Goal: Transaction & Acquisition: Purchase product/service

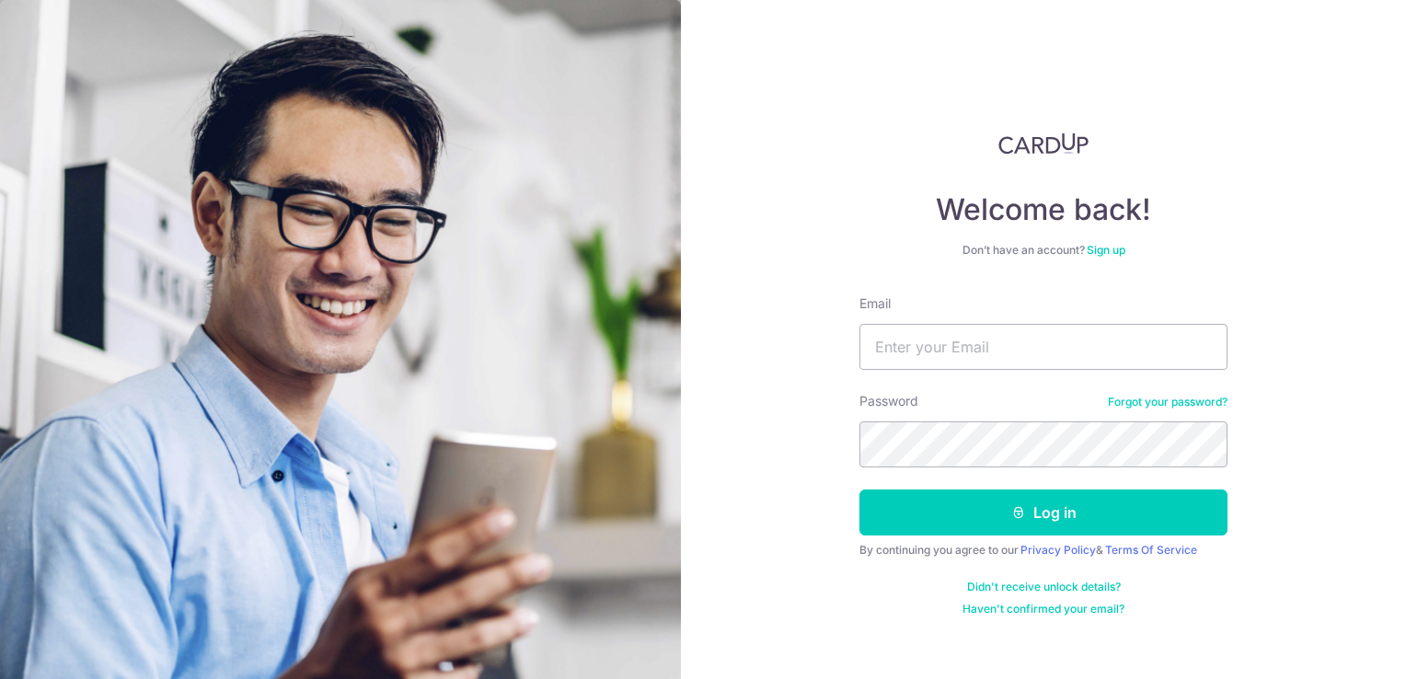
type input "[EMAIL_ADDRESS][DOMAIN_NAME]"
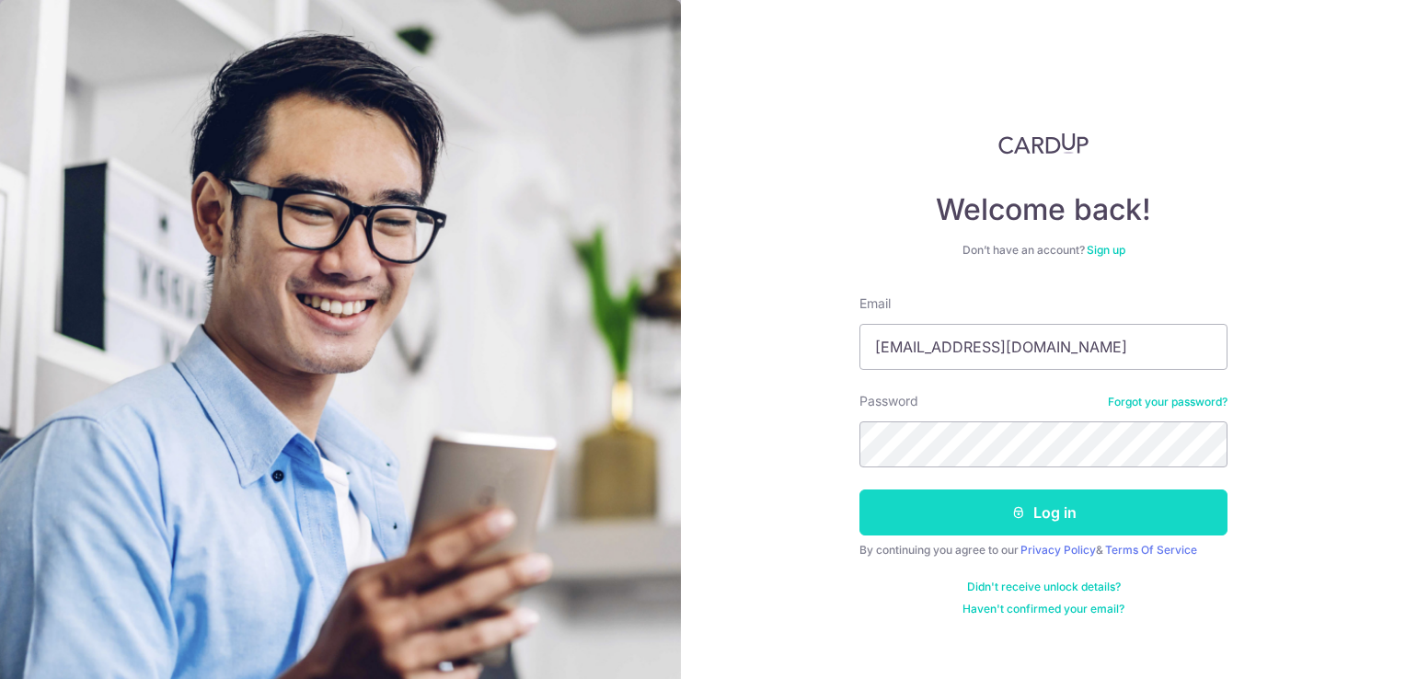
click at [969, 504] on button "Log in" at bounding box center [1043, 513] width 368 height 46
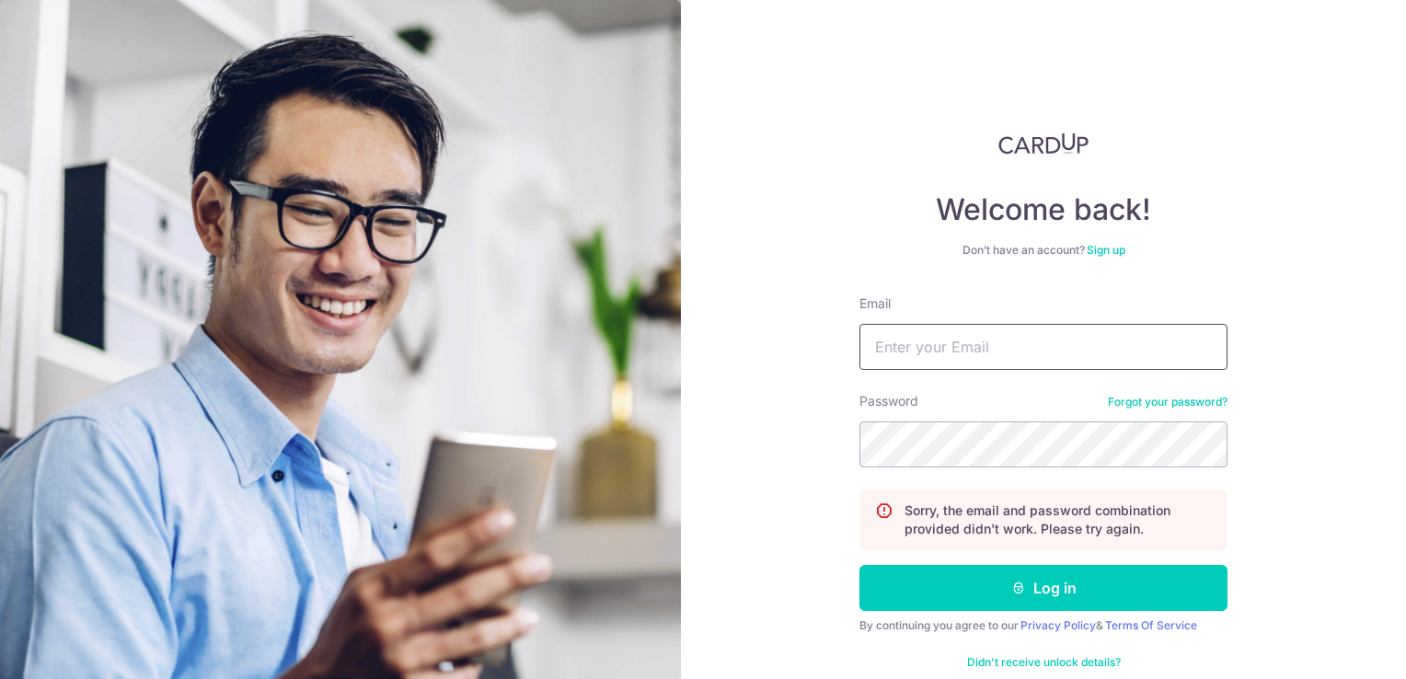
click at [887, 348] on input "Email" at bounding box center [1043, 347] width 368 height 46
type input "[EMAIL_ADDRESS][DOMAIN_NAME]"
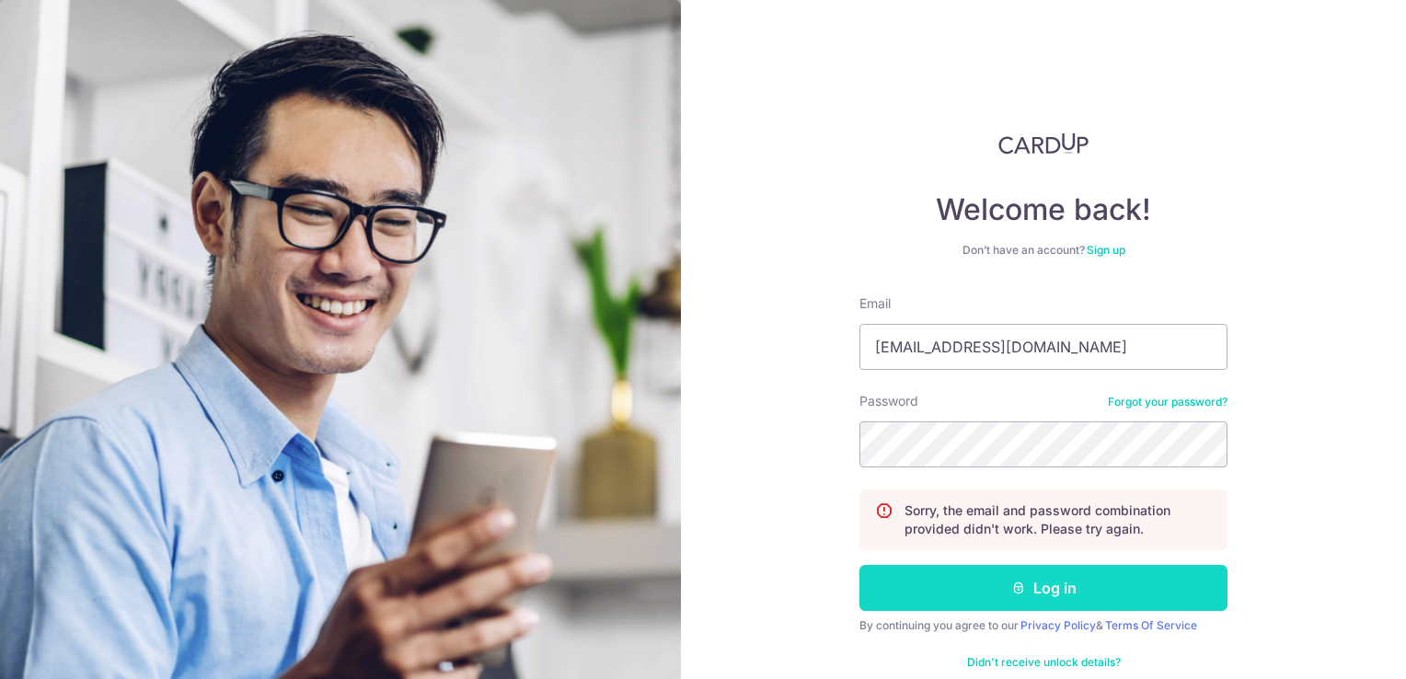
click at [1011, 576] on button "Log in" at bounding box center [1043, 588] width 368 height 46
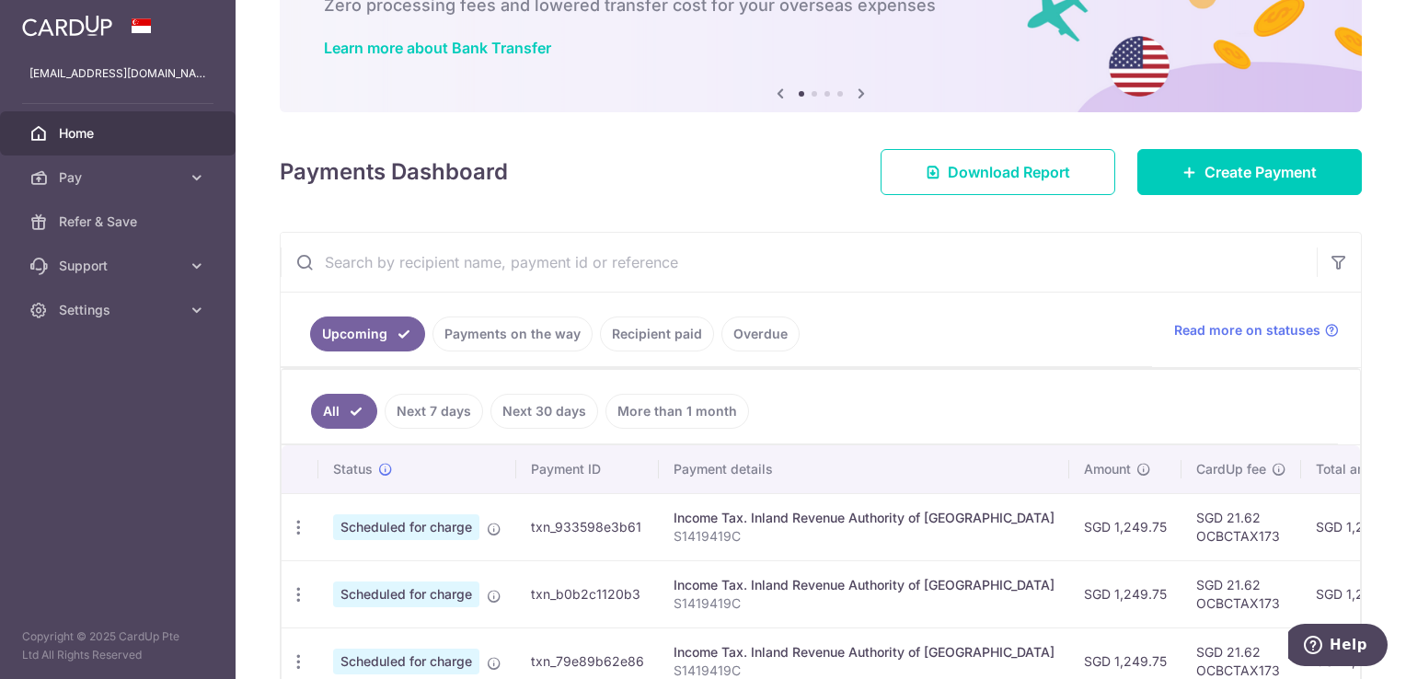
scroll to position [92, 0]
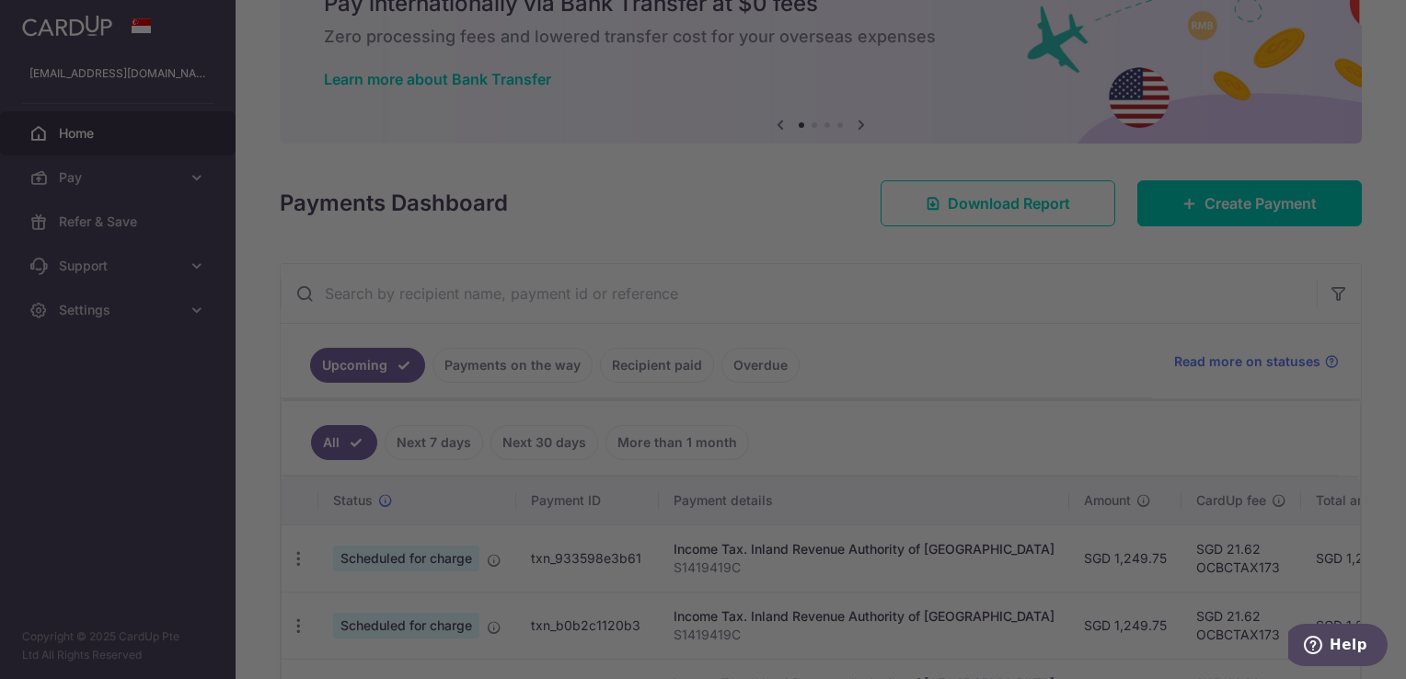
click at [1267, 203] on div at bounding box center [710, 343] width 1420 height 686
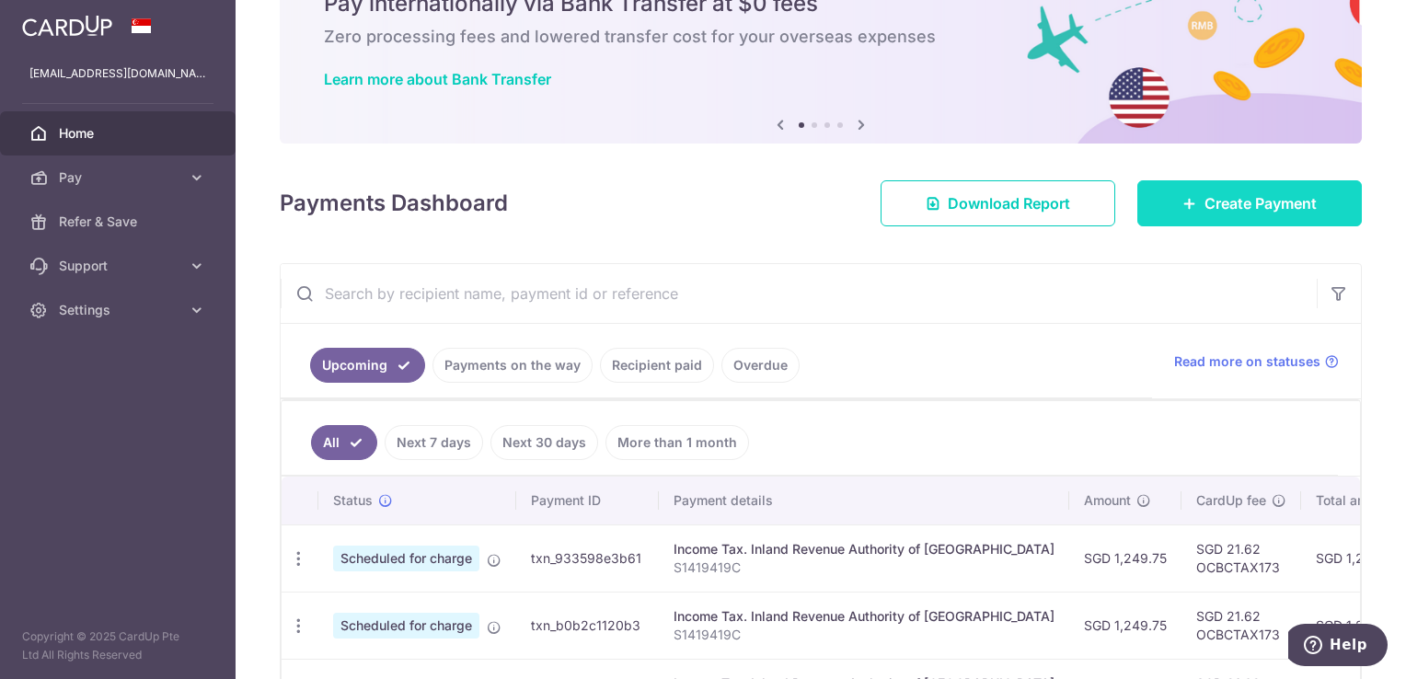
click at [1205, 206] on span "Create Payment" at bounding box center [1261, 203] width 112 height 22
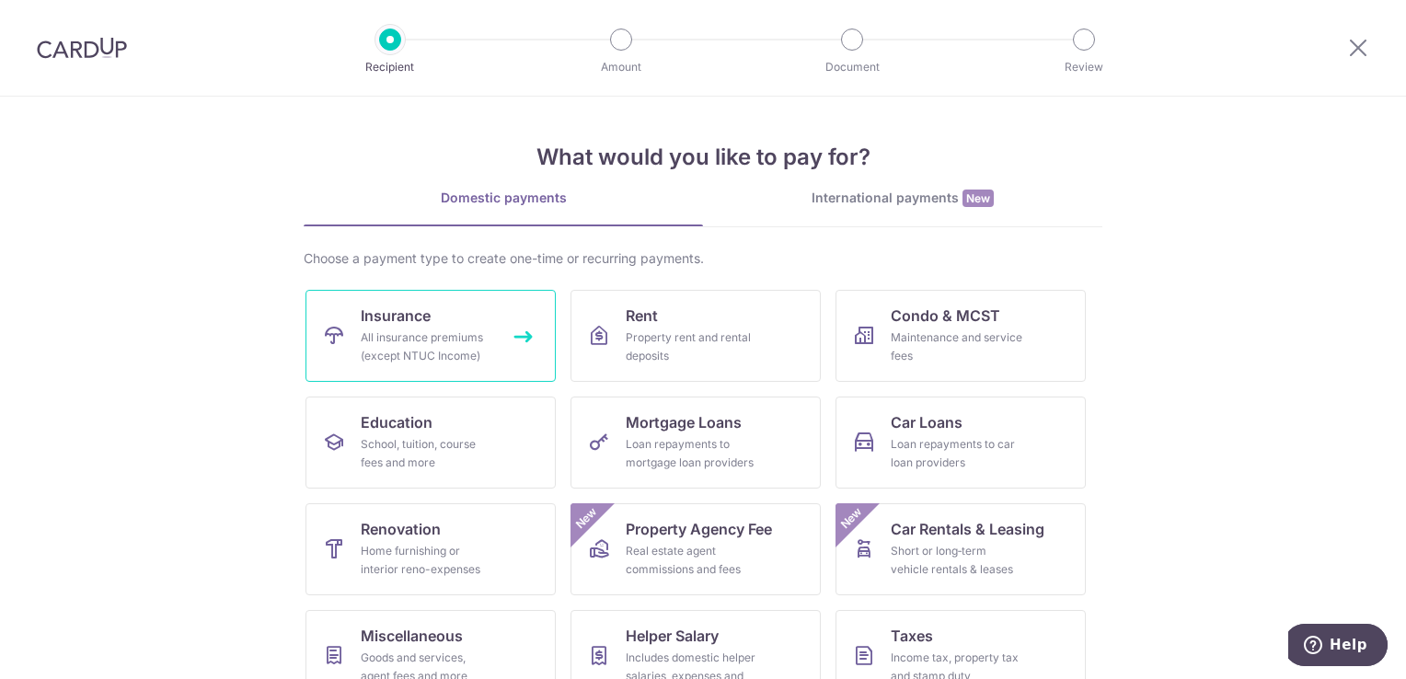
click at [385, 320] on span "Insurance" at bounding box center [396, 316] width 70 height 22
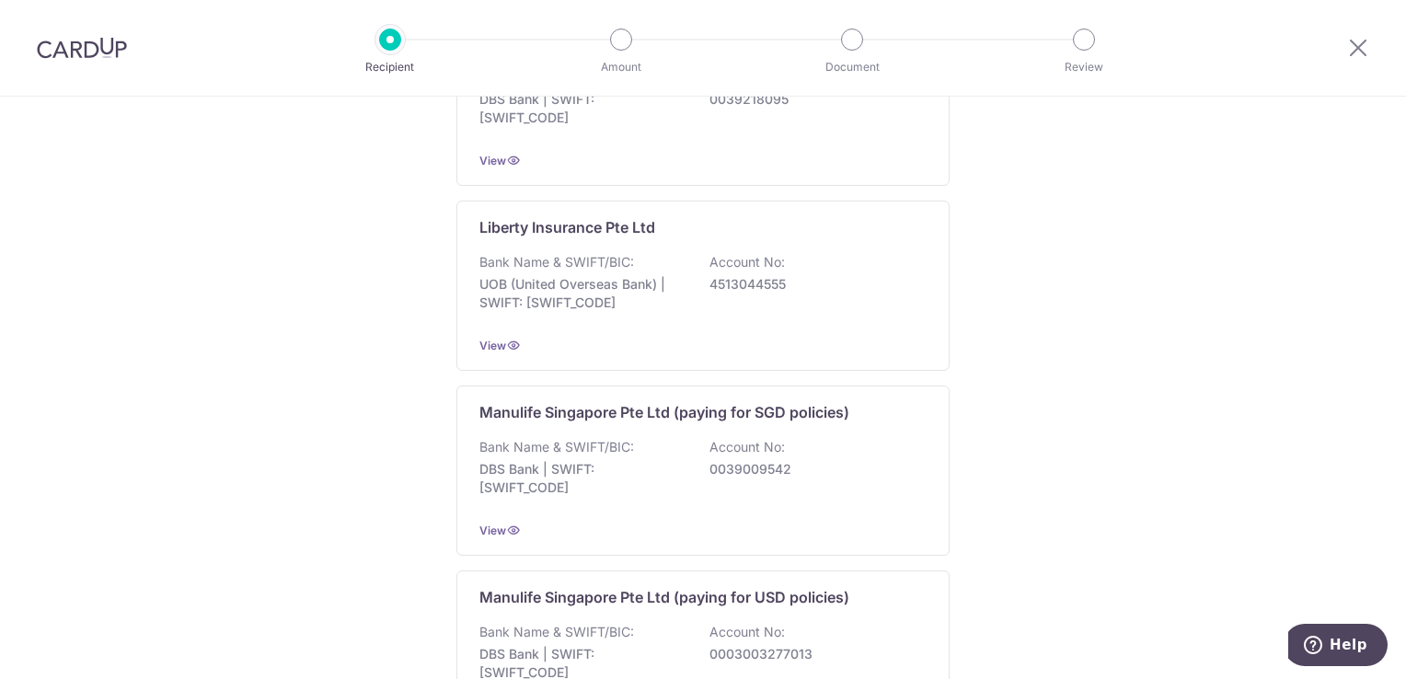
scroll to position [1828, 0]
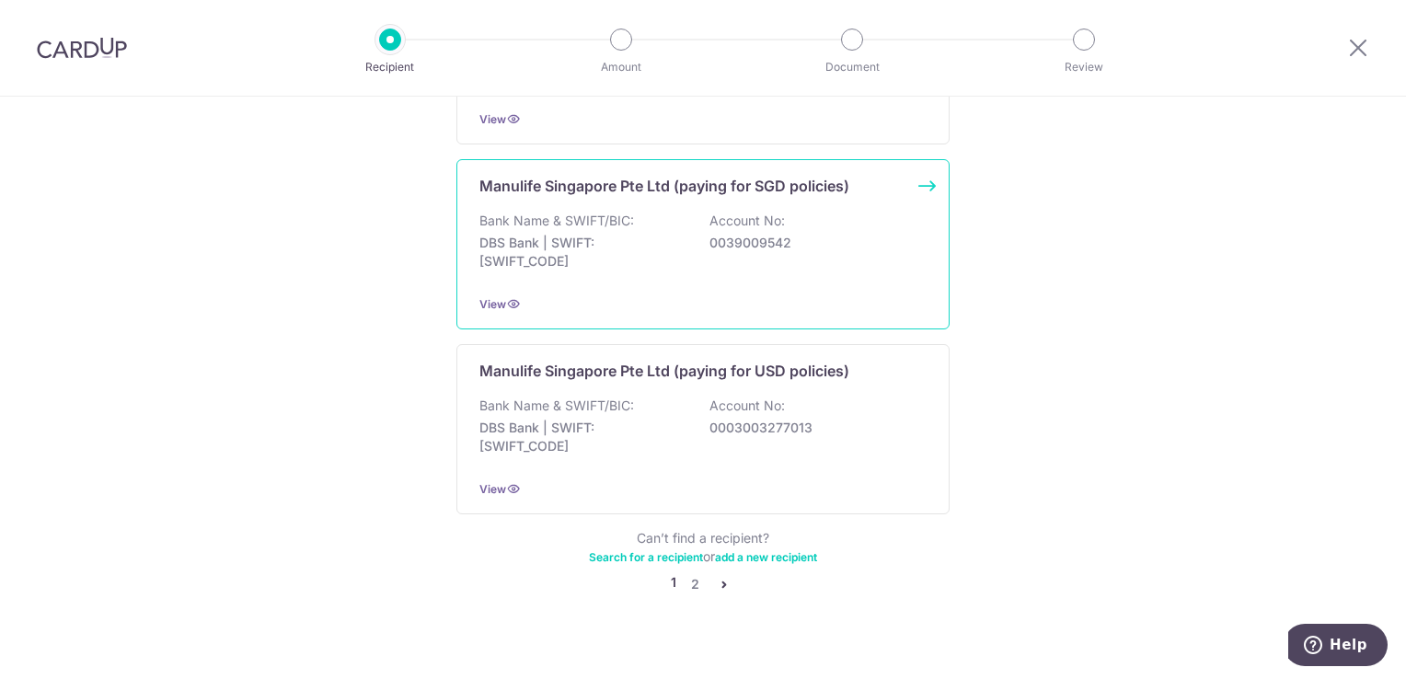
click at [536, 234] on p "DBS Bank | SWIFT: DBSSSGSGXXX" at bounding box center [582, 252] width 206 height 37
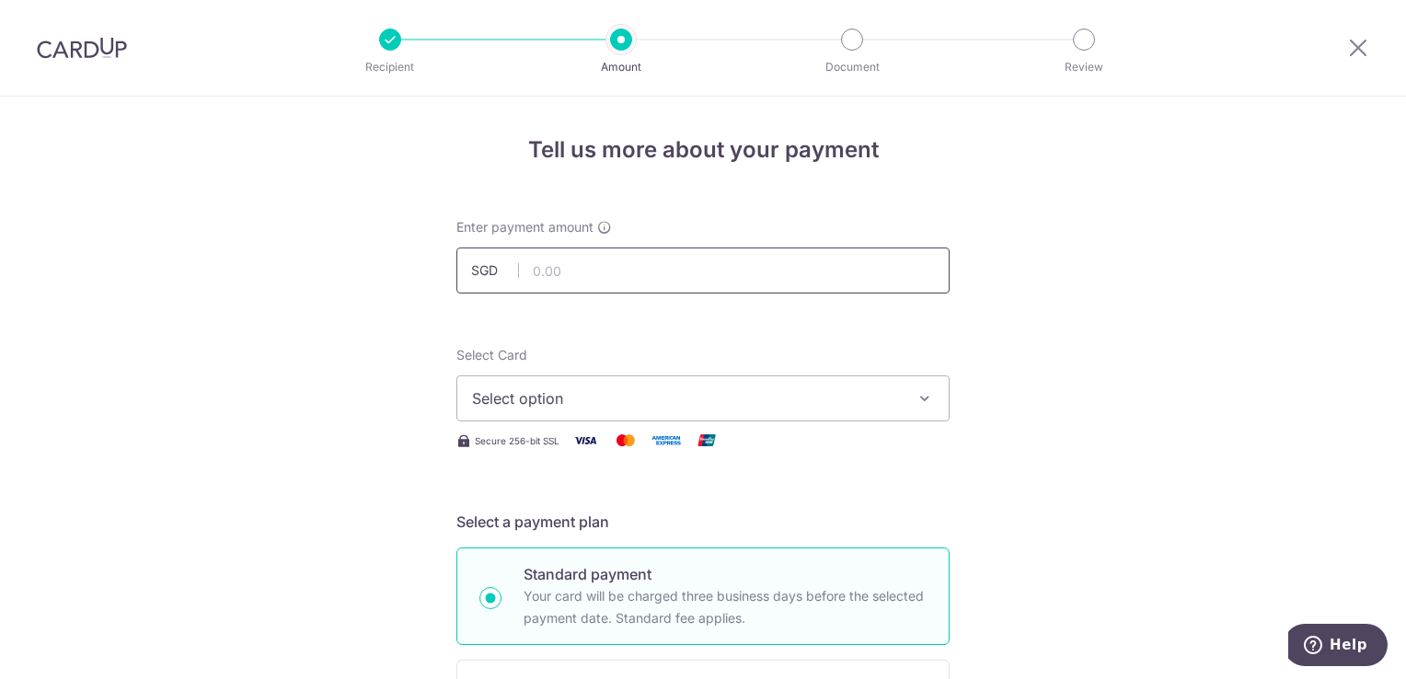
click at [649, 266] on input "text" at bounding box center [702, 271] width 493 height 46
type input "30,000.00"
click at [916, 393] on icon "button" at bounding box center [925, 398] width 18 height 18
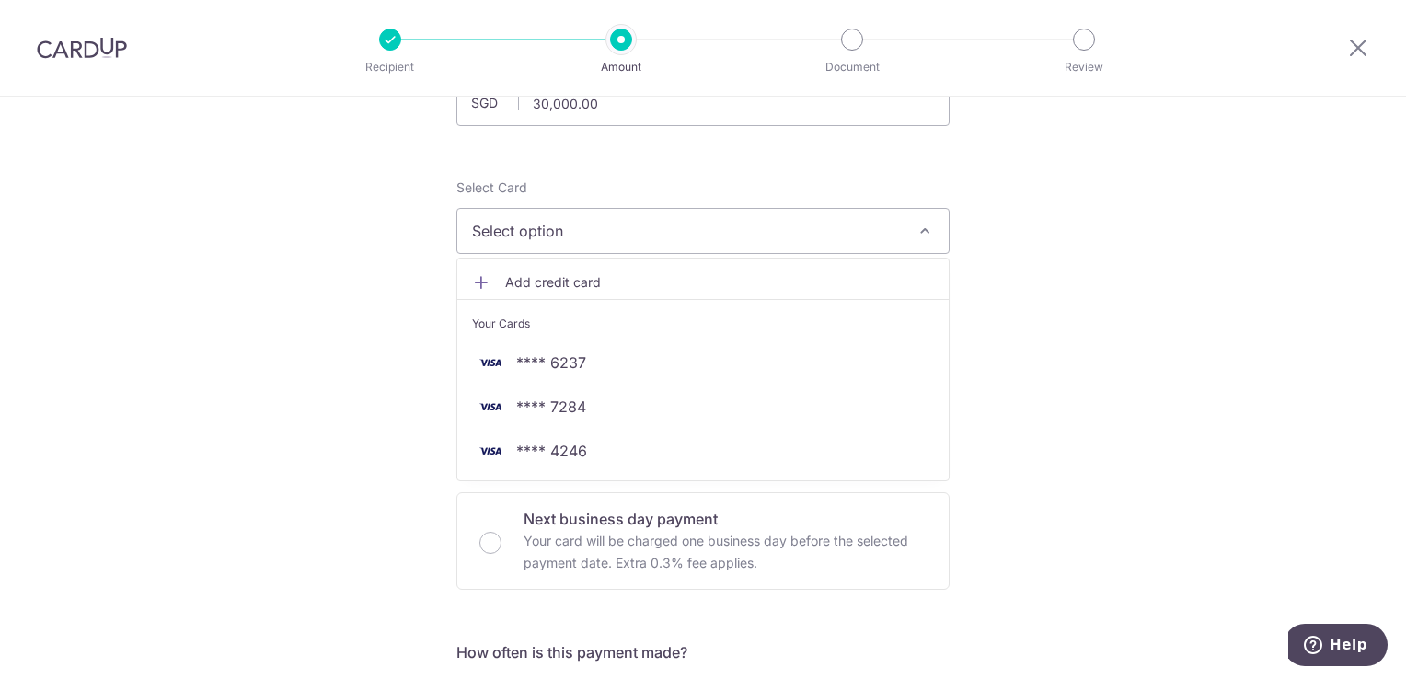
scroll to position [184, 0]
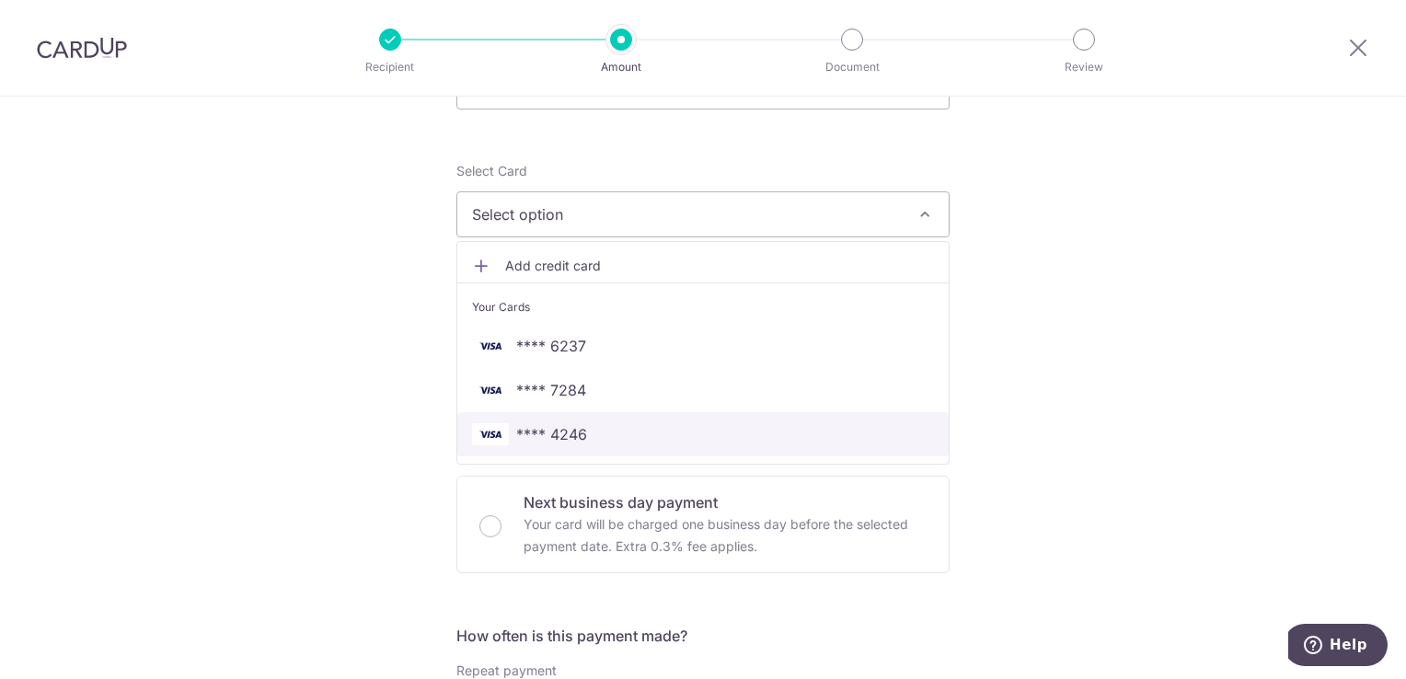
click at [576, 432] on span "**** 4246" at bounding box center [551, 434] width 71 height 22
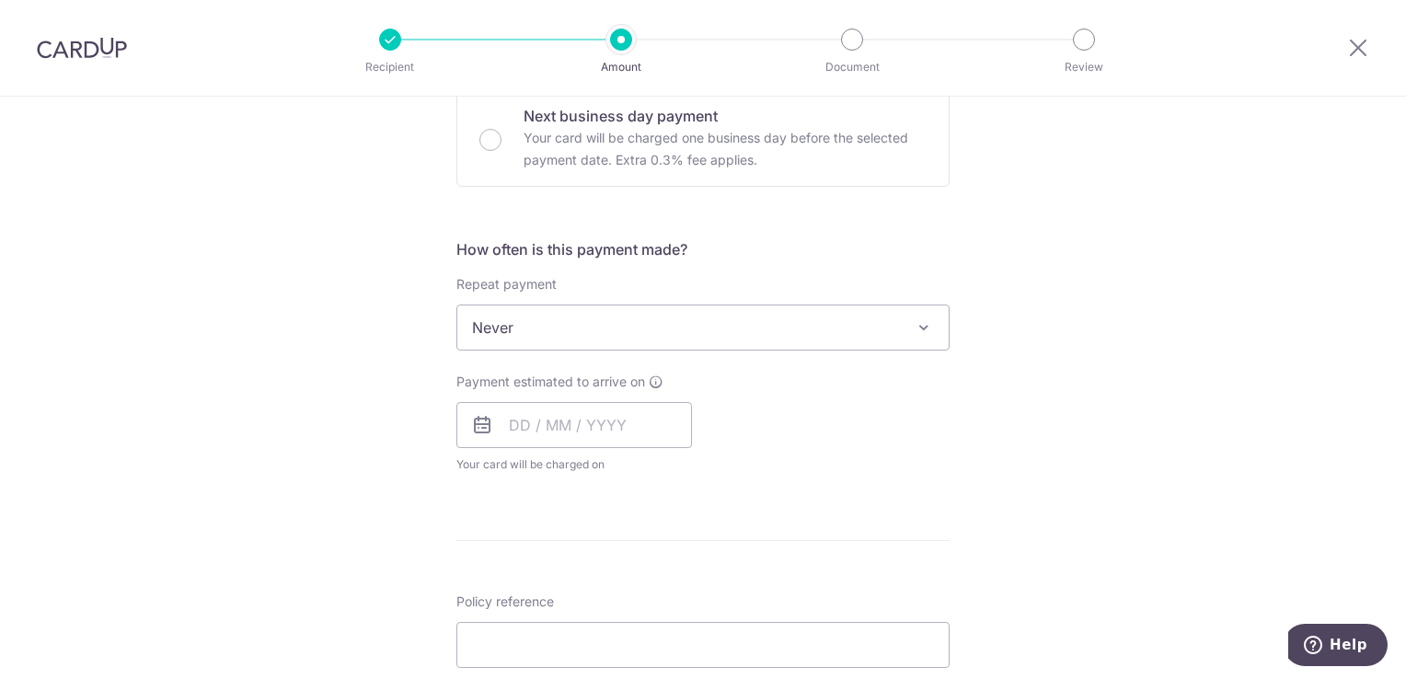
scroll to position [644, 0]
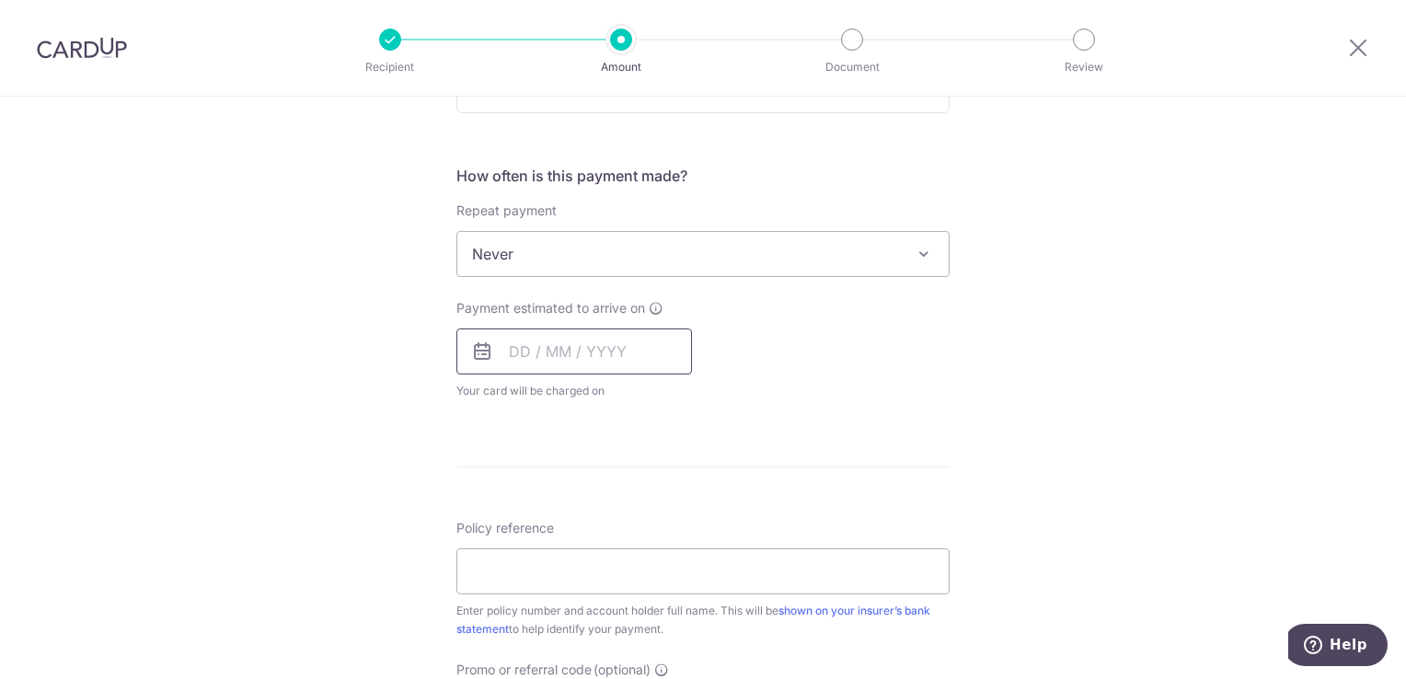
click at [614, 350] on input "text" at bounding box center [574, 352] width 236 height 46
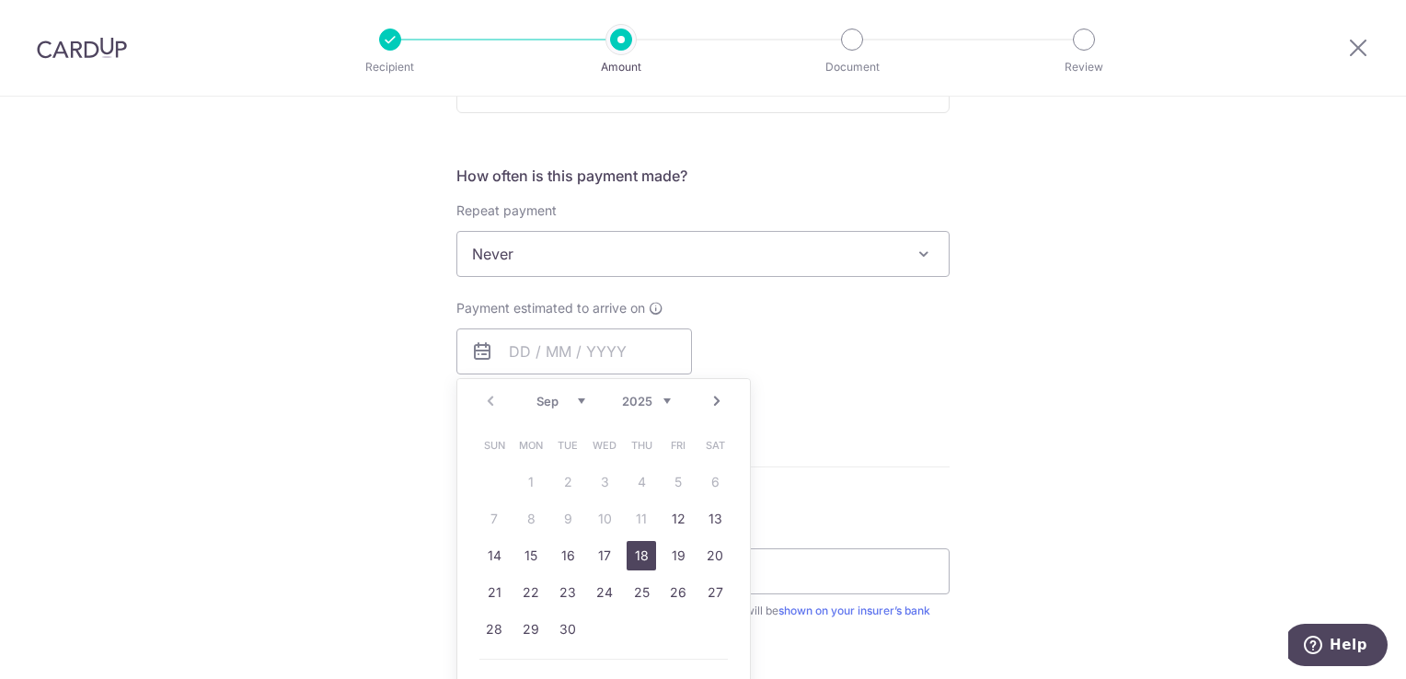
click at [632, 554] on link "18" at bounding box center [641, 555] width 29 height 29
type input "[DATE]"
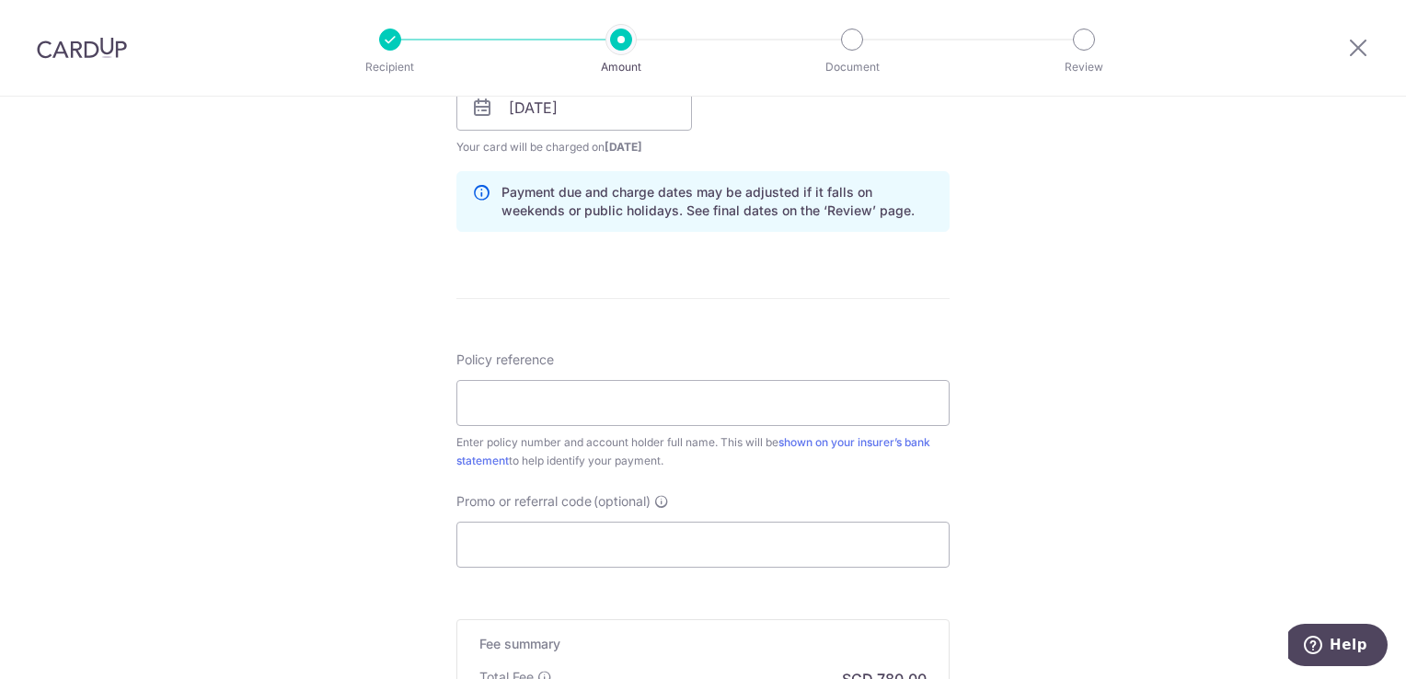
scroll to position [920, 0]
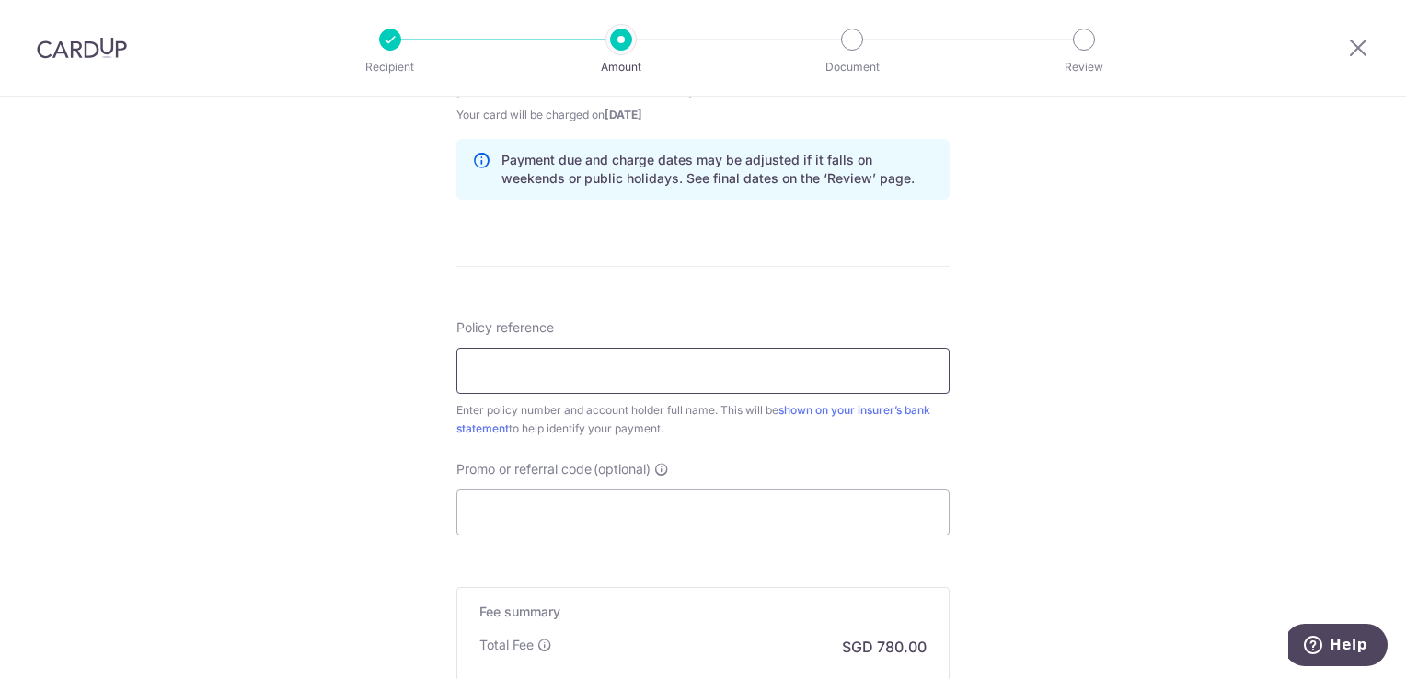
click at [637, 373] on input "Policy reference" at bounding box center [702, 371] width 493 height 46
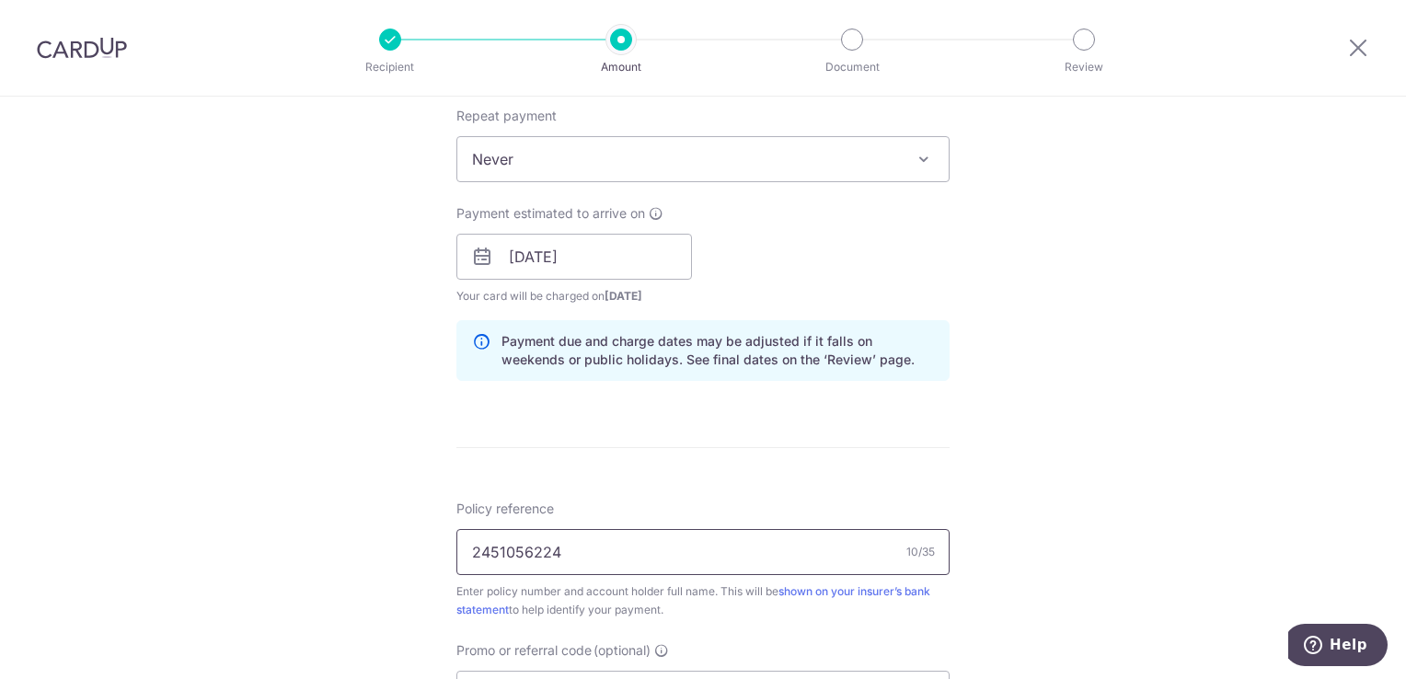
scroll to position [870, 0]
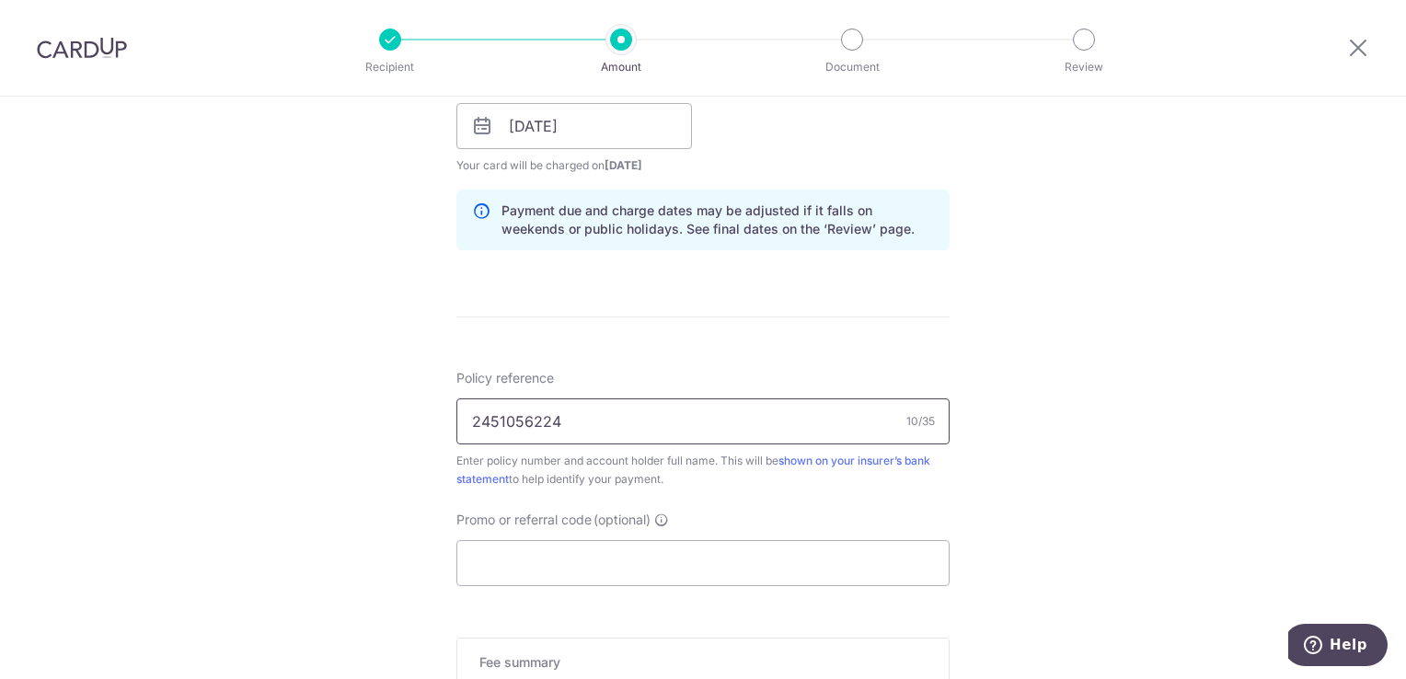
type input "2451056224"
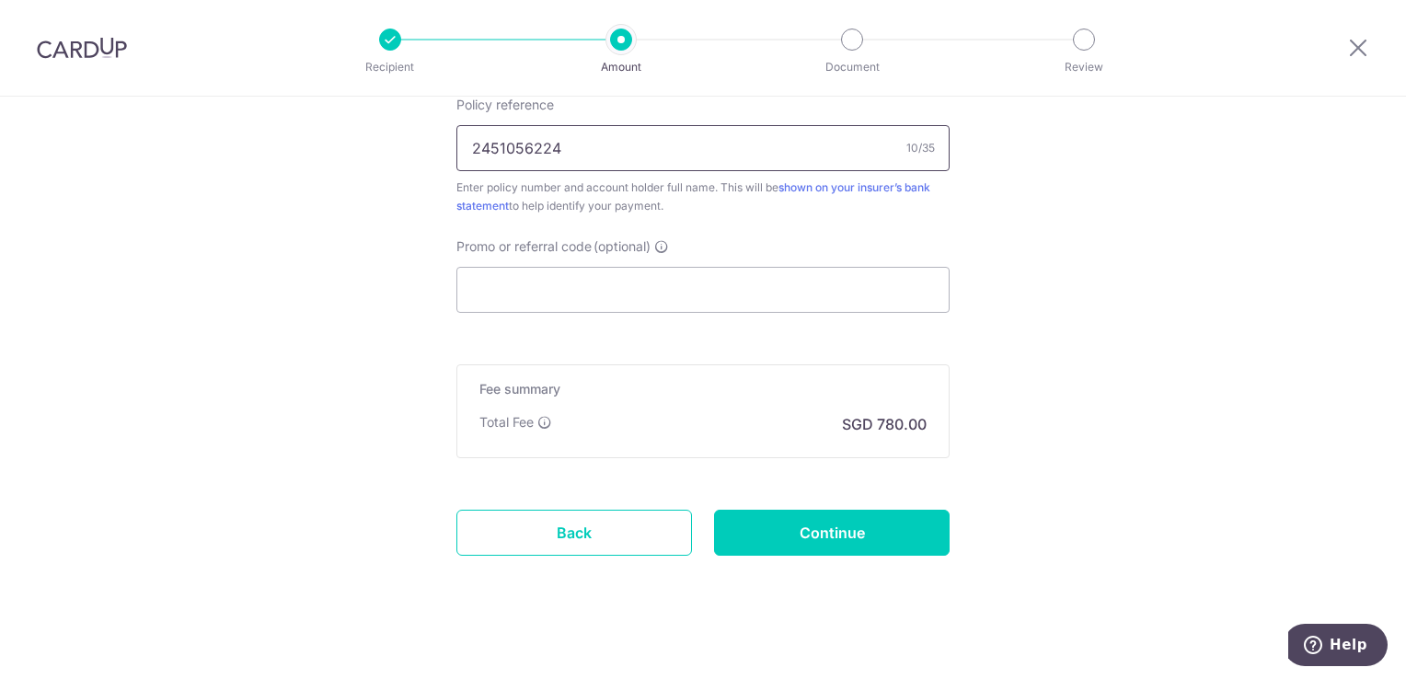
scroll to position [1146, 0]
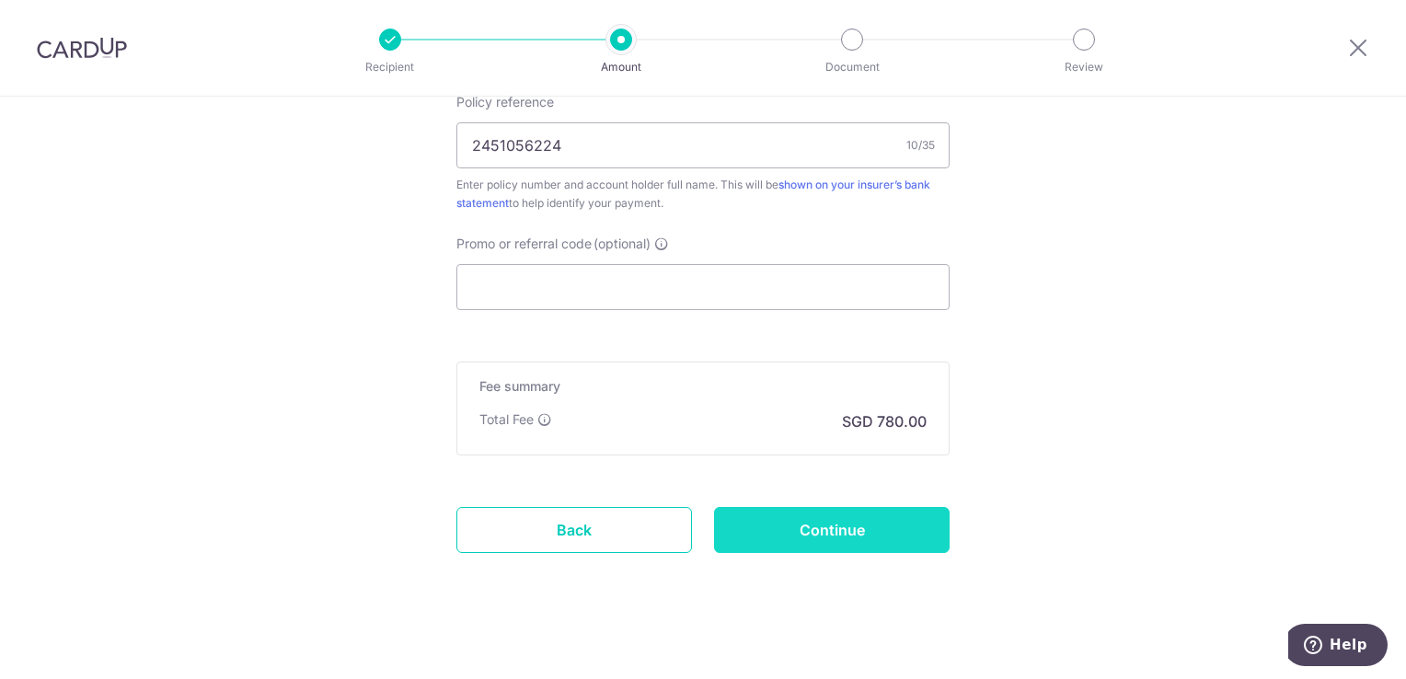
click at [836, 534] on input "Continue" at bounding box center [832, 530] width 236 height 46
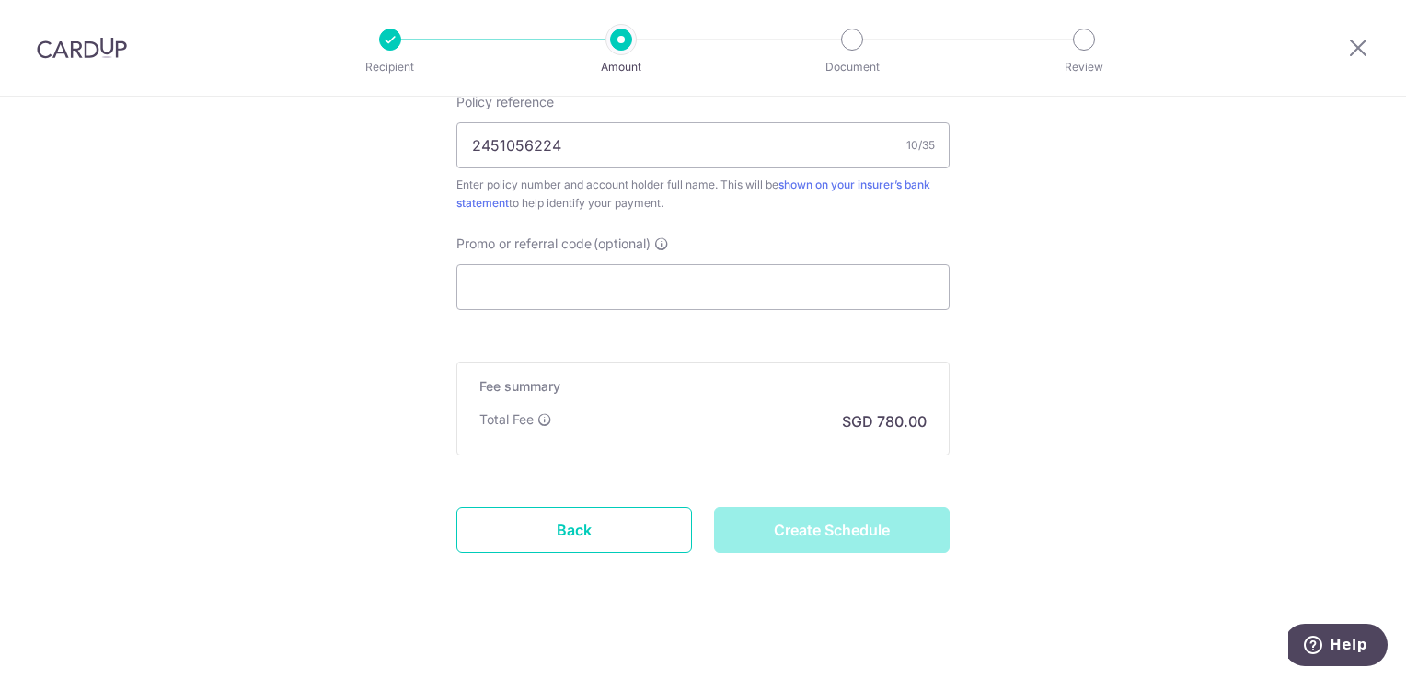
type input "Create Schedule"
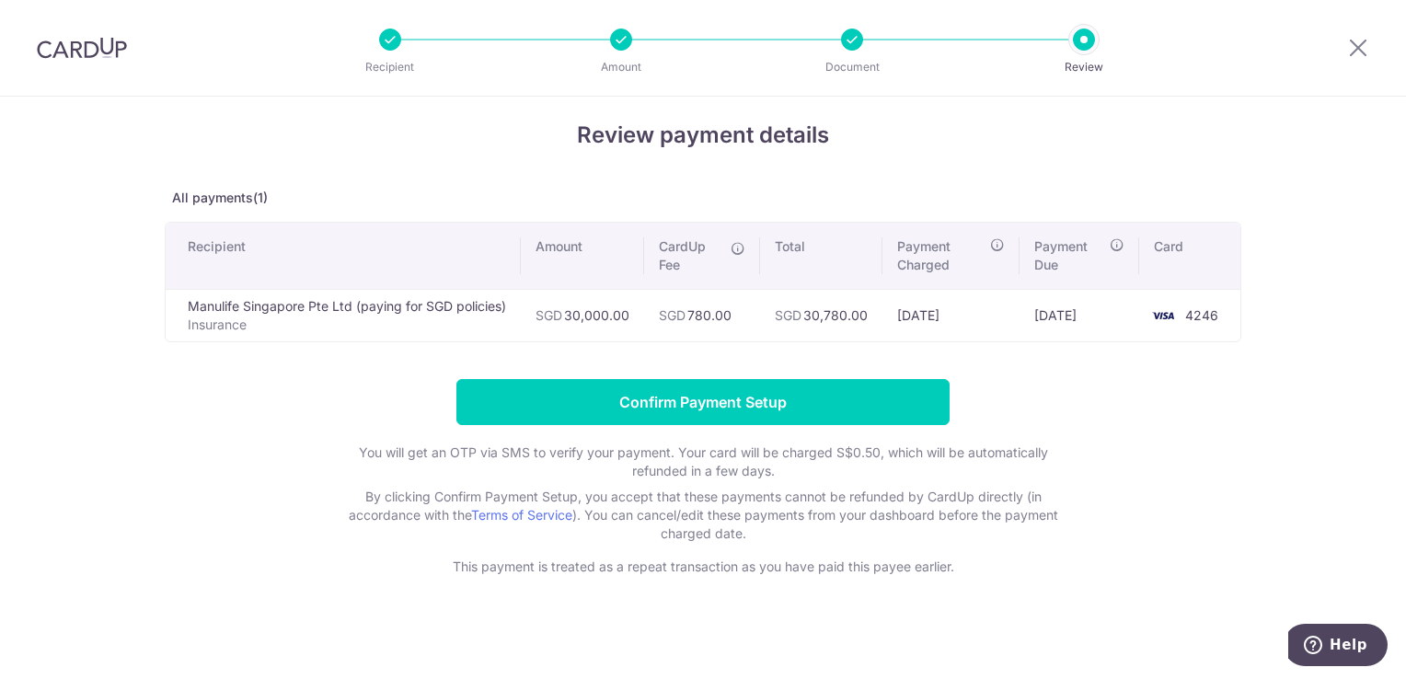
scroll to position [18, 0]
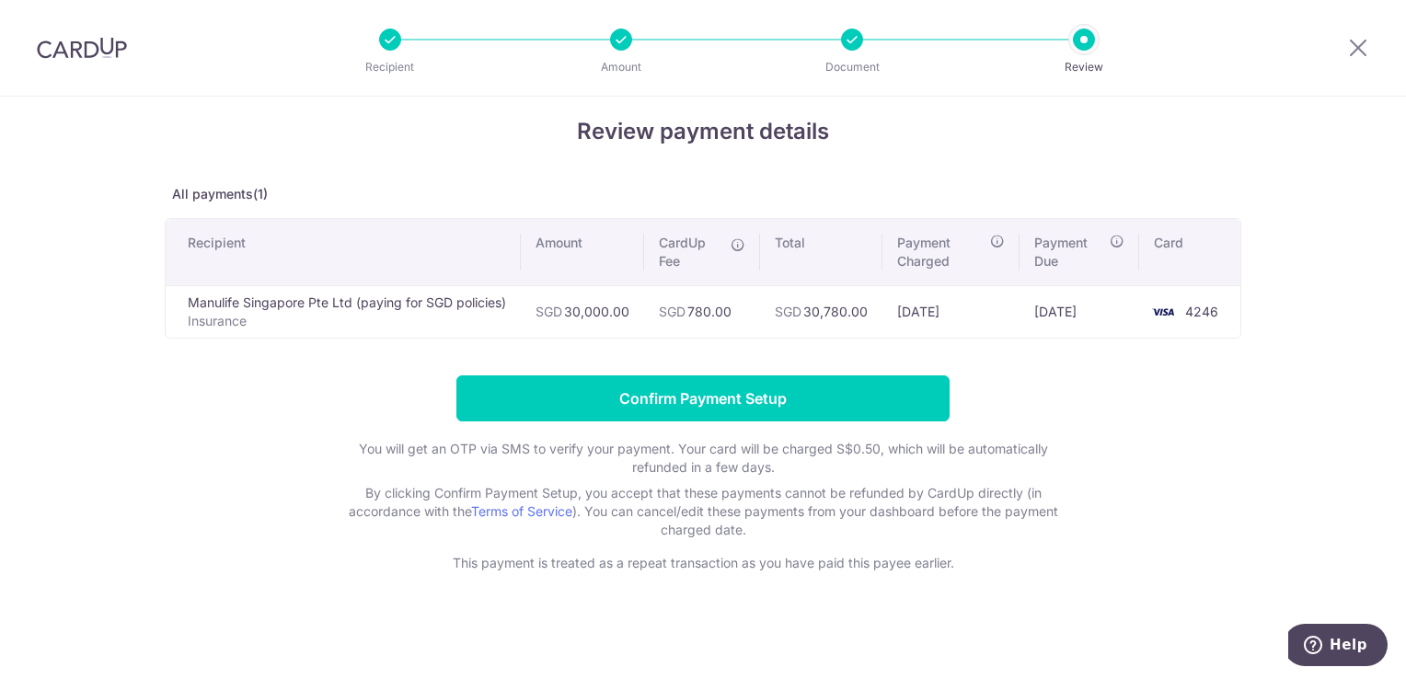
click at [853, 45] on div at bounding box center [852, 40] width 22 height 22
click at [855, 38] on div at bounding box center [852, 40] width 22 height 22
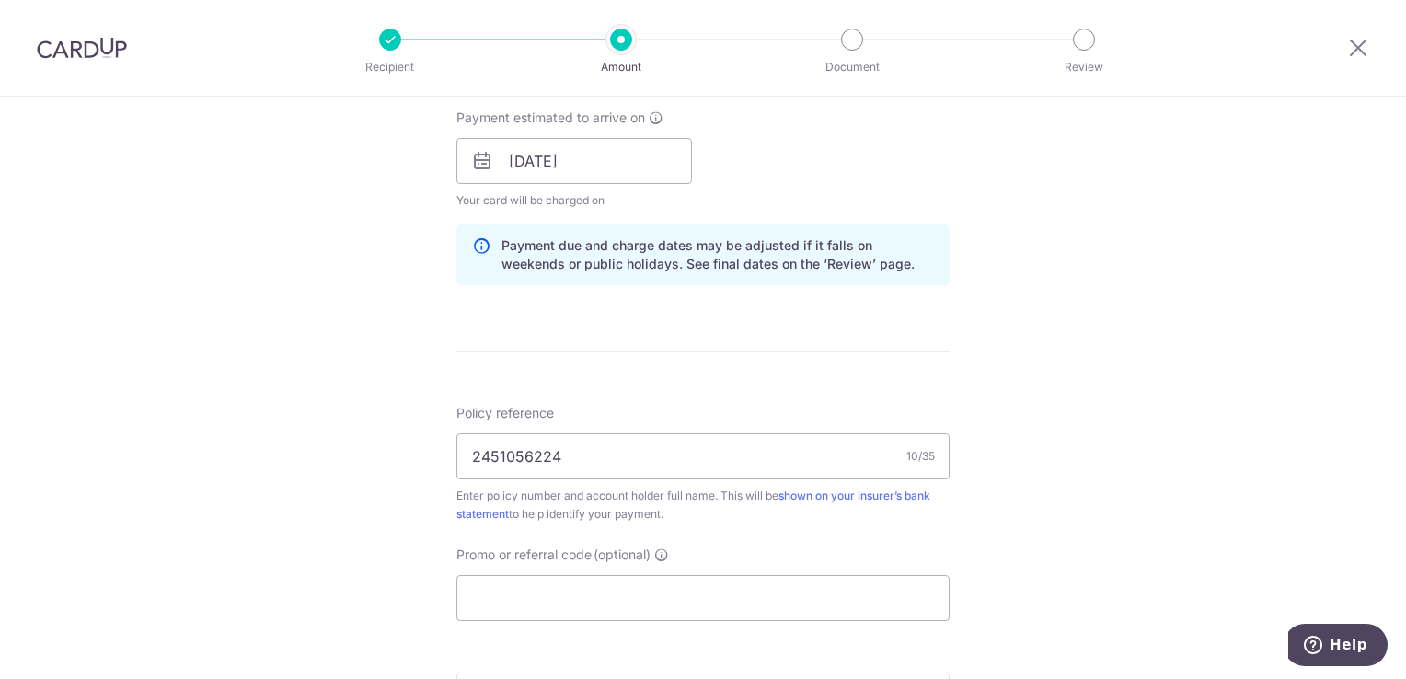
scroll to position [920, 0]
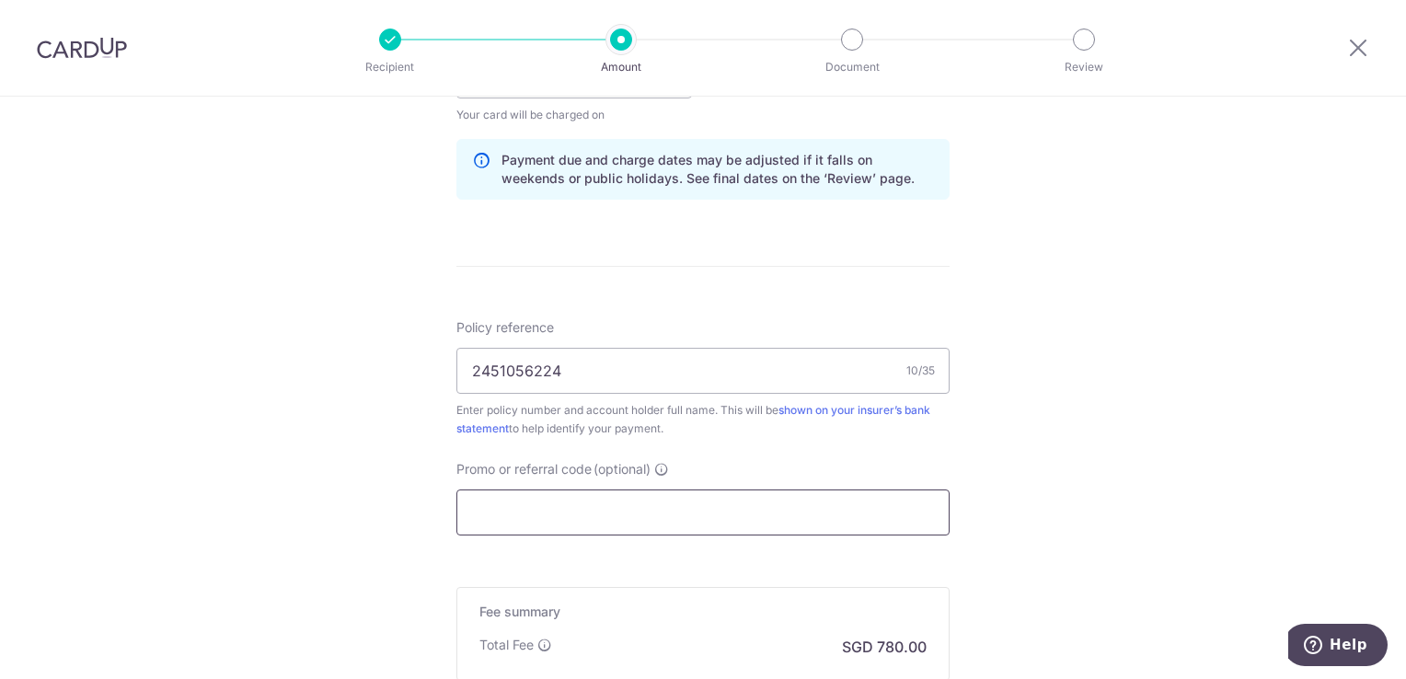
click at [580, 510] on input "Promo or referral code (optional)" at bounding box center [702, 513] width 493 height 46
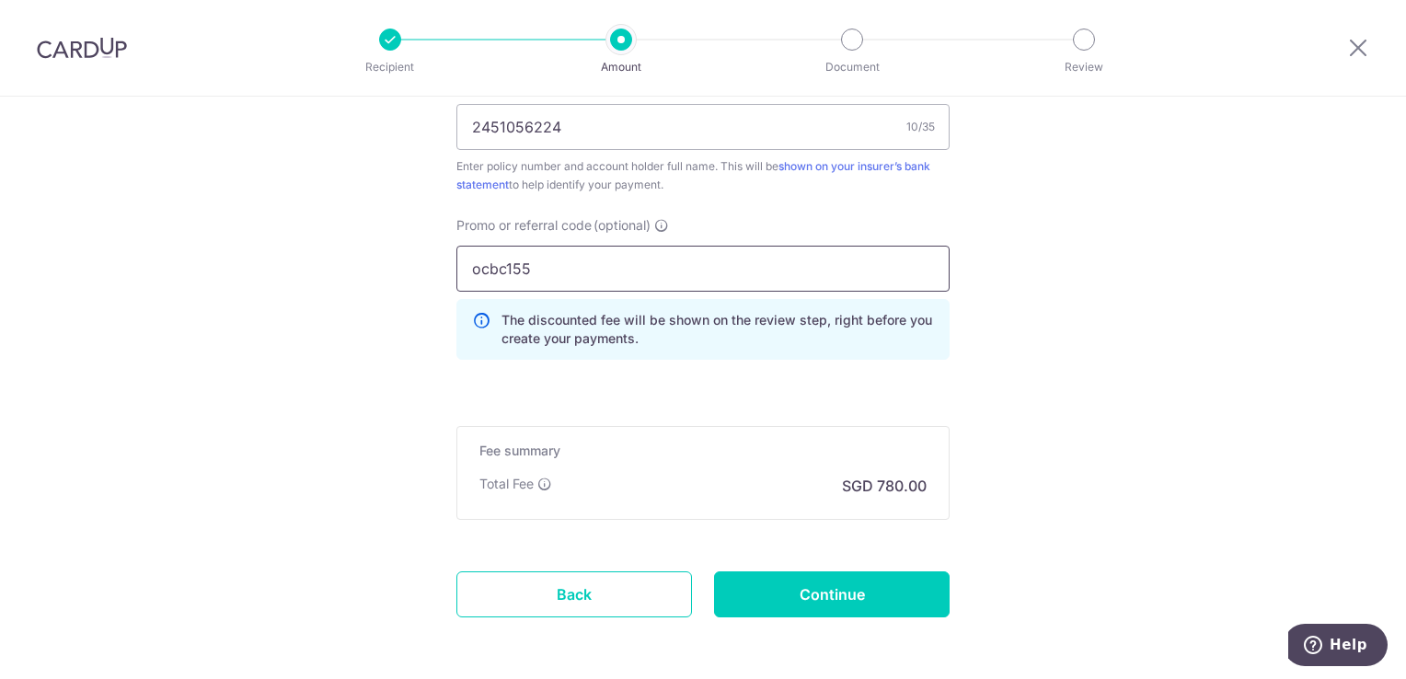
scroll to position [1196, 0]
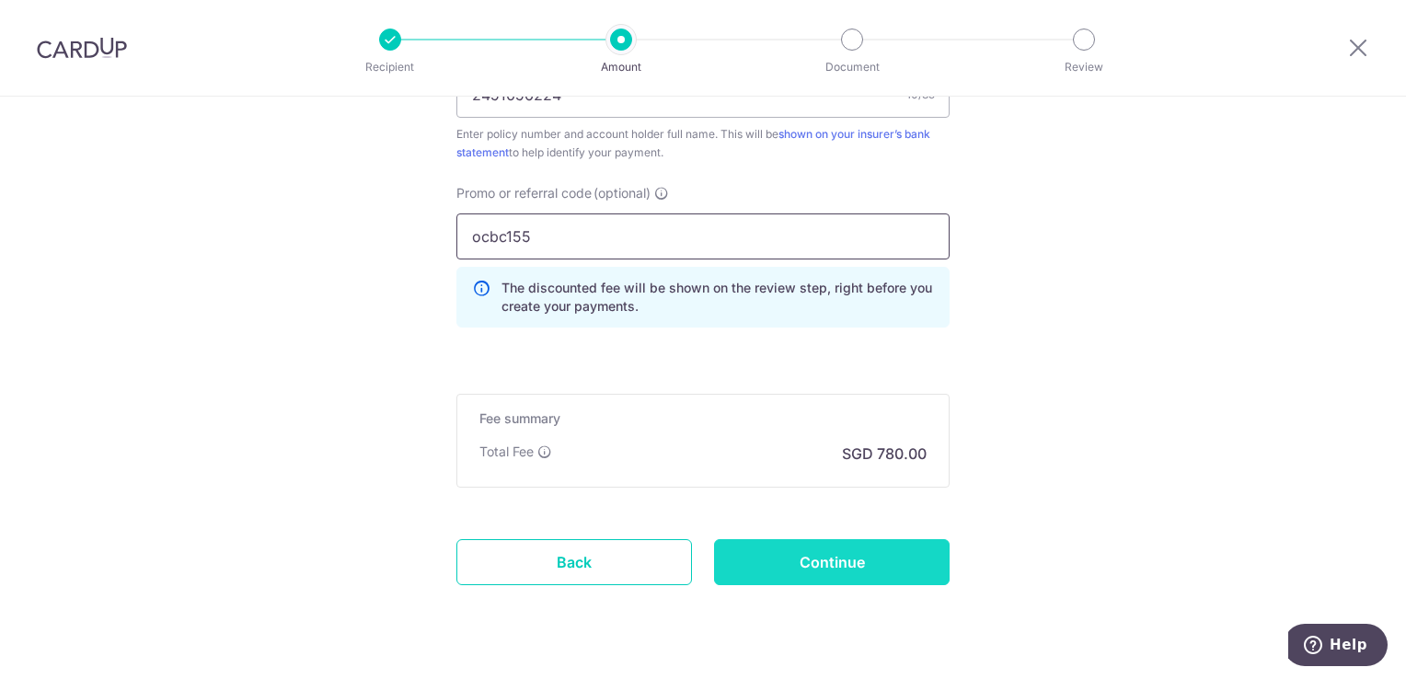
type input "ocbc155"
click at [816, 557] on input "Continue" at bounding box center [832, 562] width 236 height 46
type input "Update Schedule"
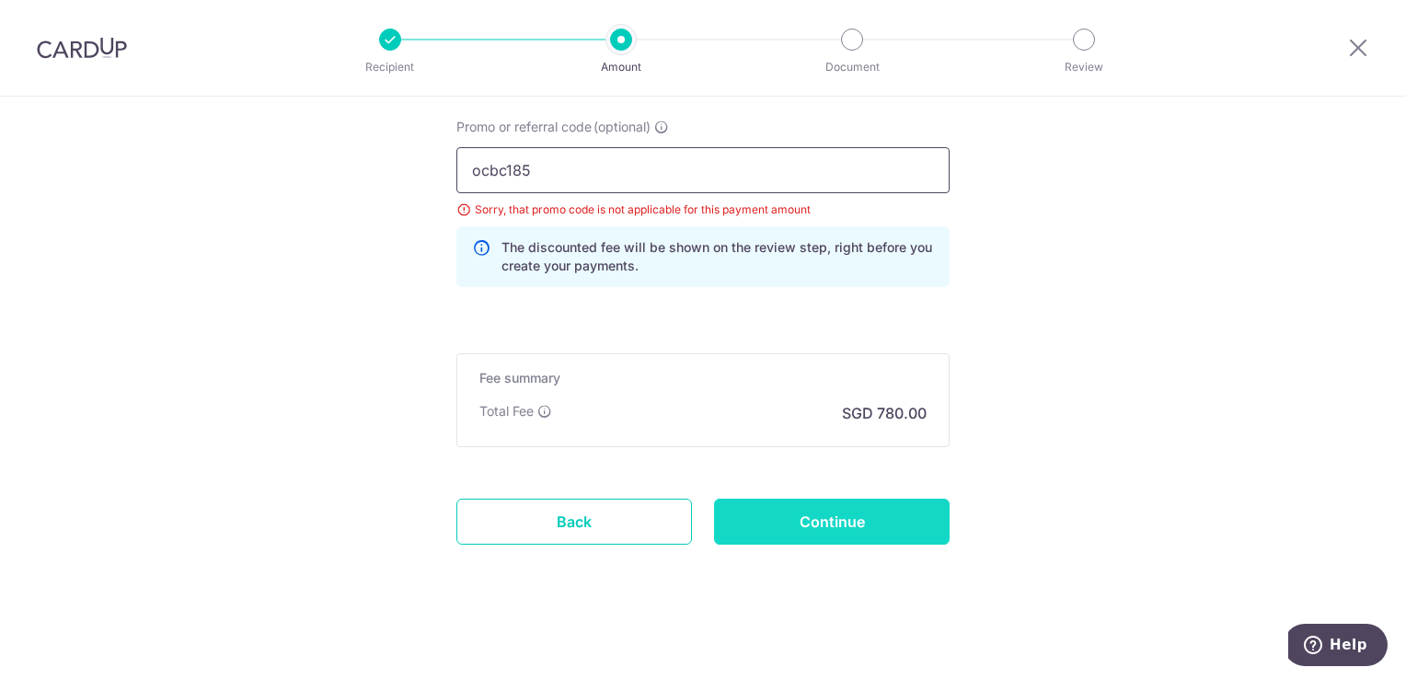
type input "ocbc185"
click at [832, 510] on input "Continue" at bounding box center [832, 522] width 236 height 46
type input "Update Schedule"
type input "o"
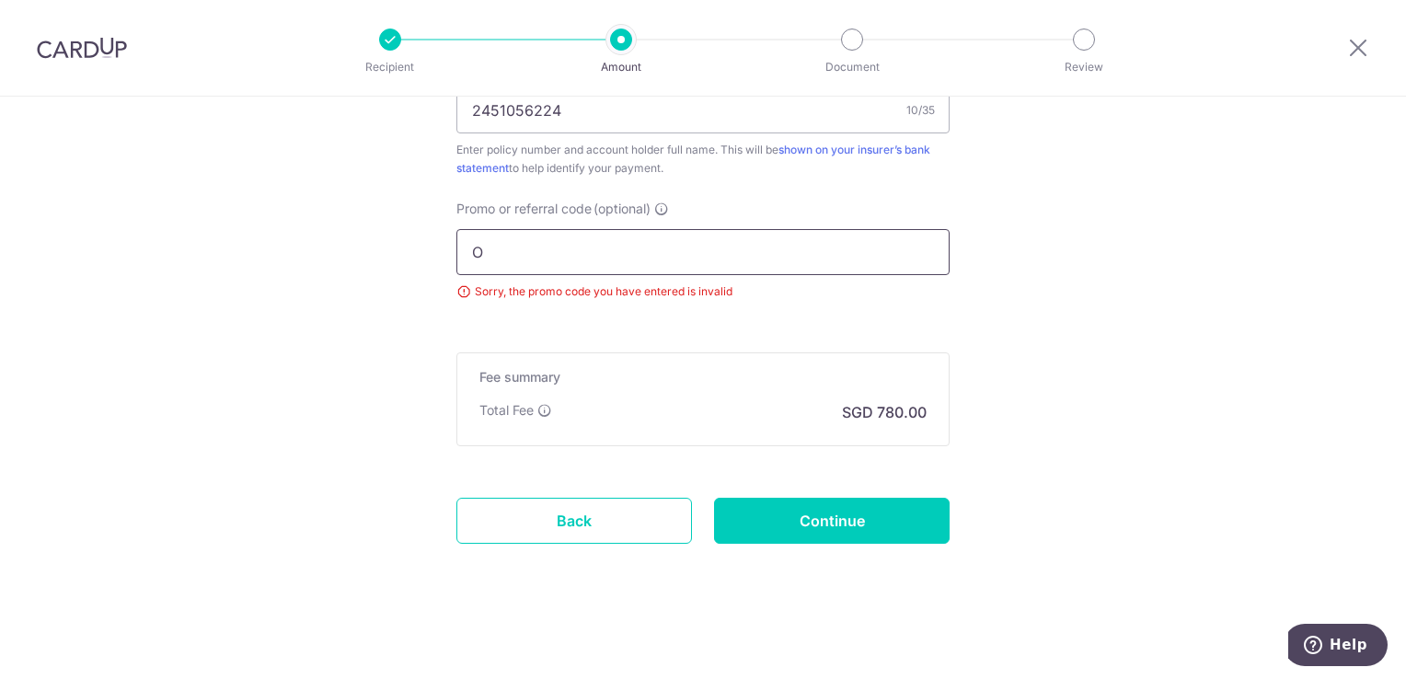
scroll to position [1263, 0]
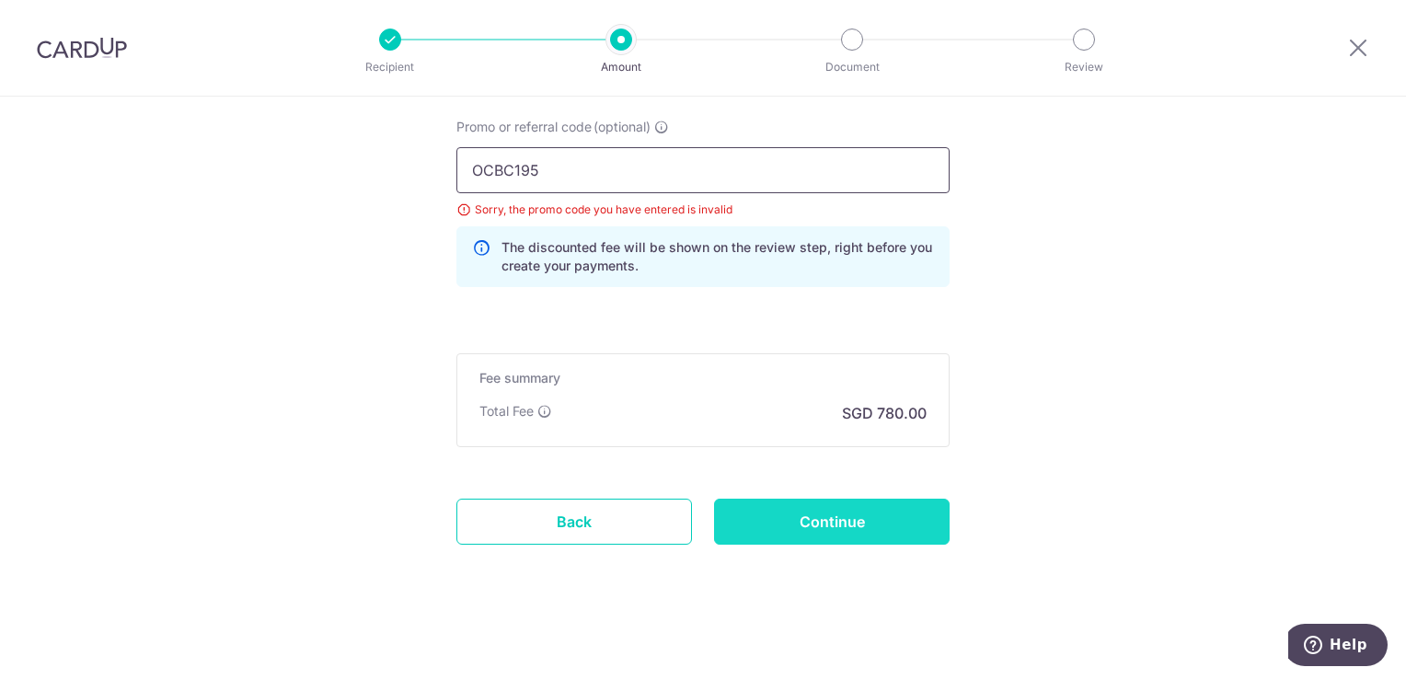
type input "OCBC195"
click at [839, 520] on input "Continue" at bounding box center [832, 522] width 236 height 46
type input "Update Schedule"
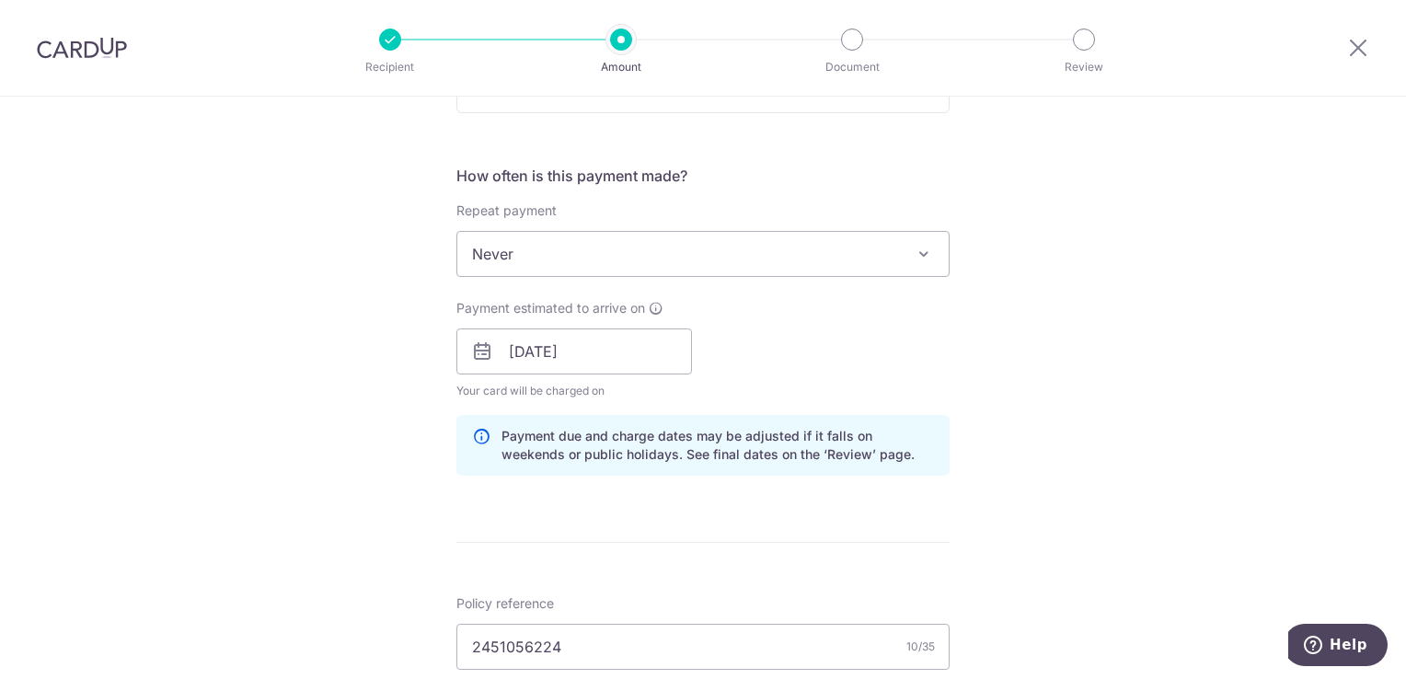
scroll to position [920, 0]
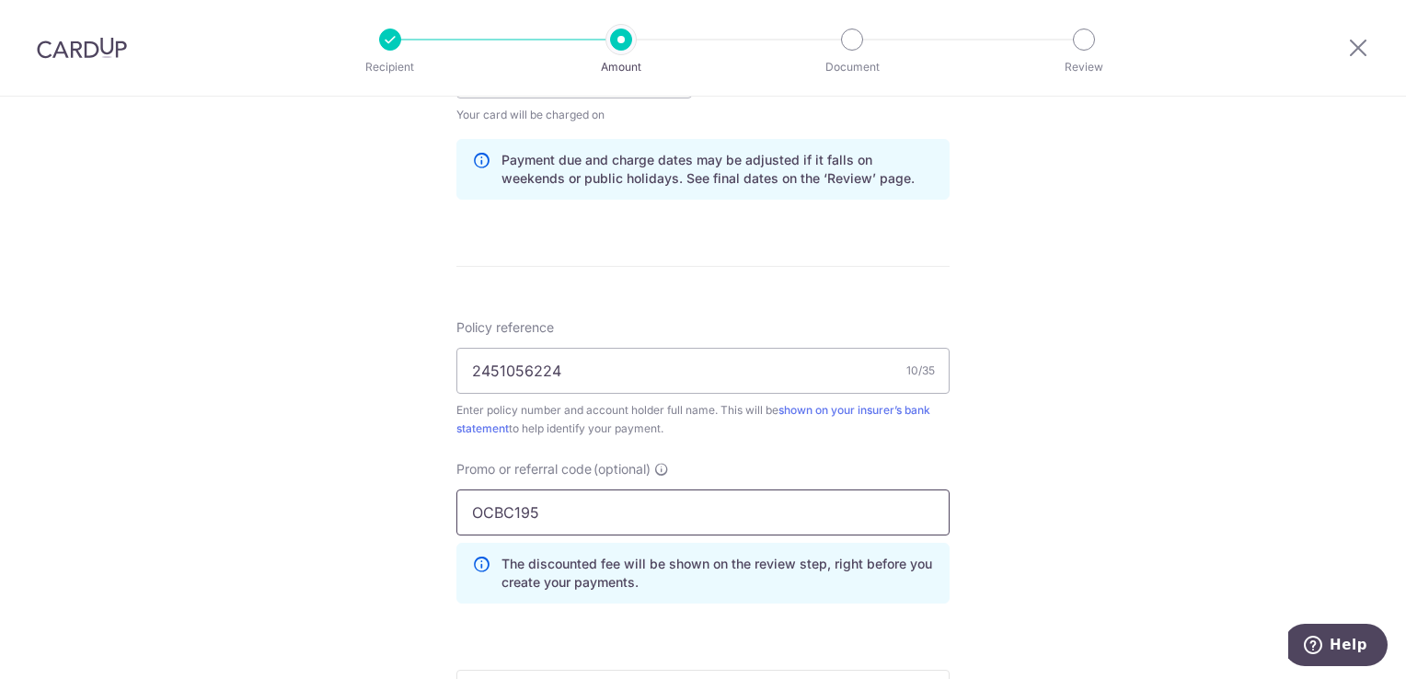
click at [586, 510] on input "OCBC195" at bounding box center [702, 513] width 493 height 46
type input "O"
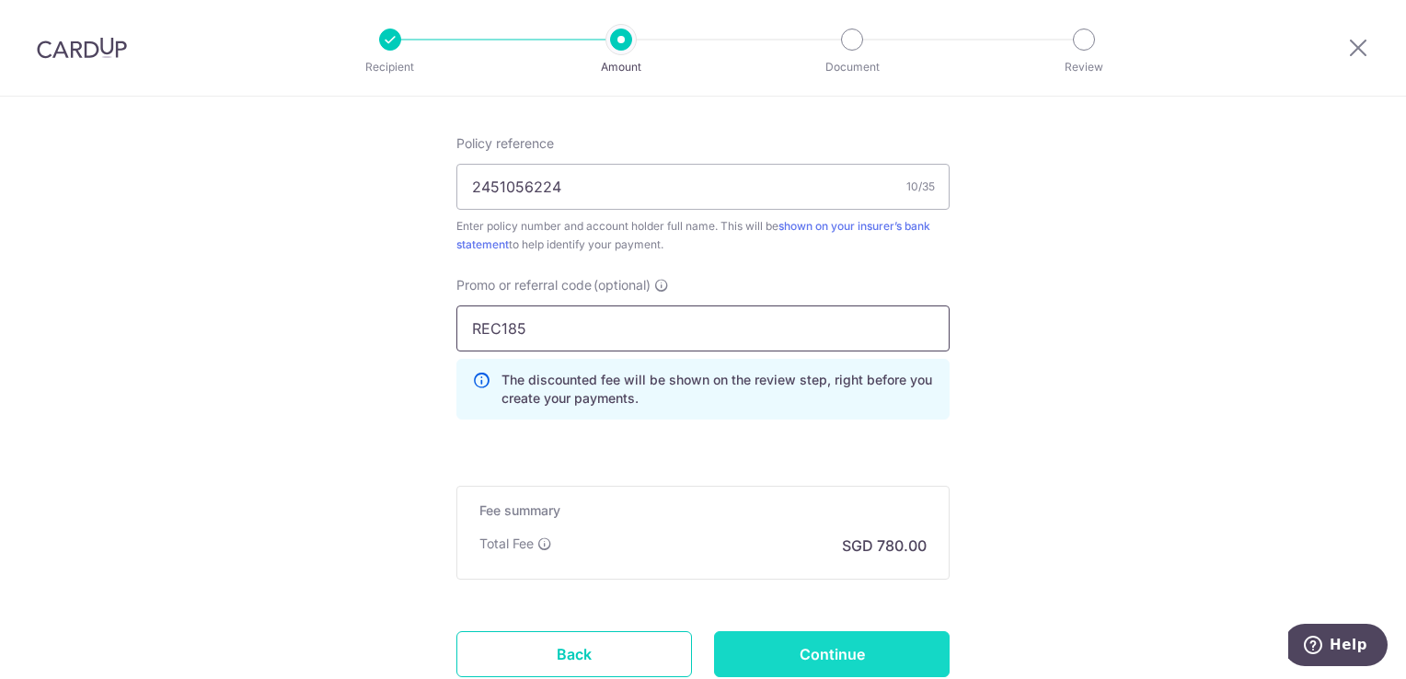
type input "REC185"
click at [824, 651] on input "Continue" at bounding box center [832, 654] width 236 height 46
type input "Update Schedule"
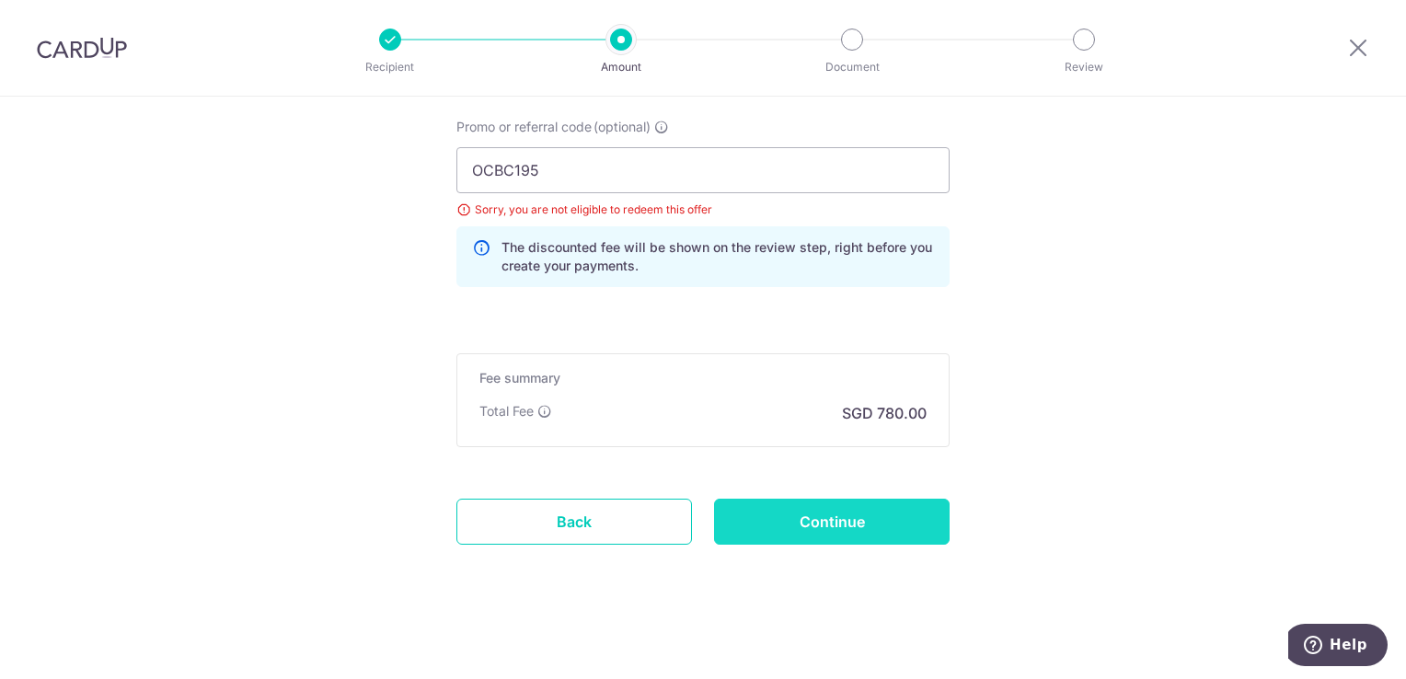
click at [843, 528] on input "Continue" at bounding box center [832, 522] width 236 height 46
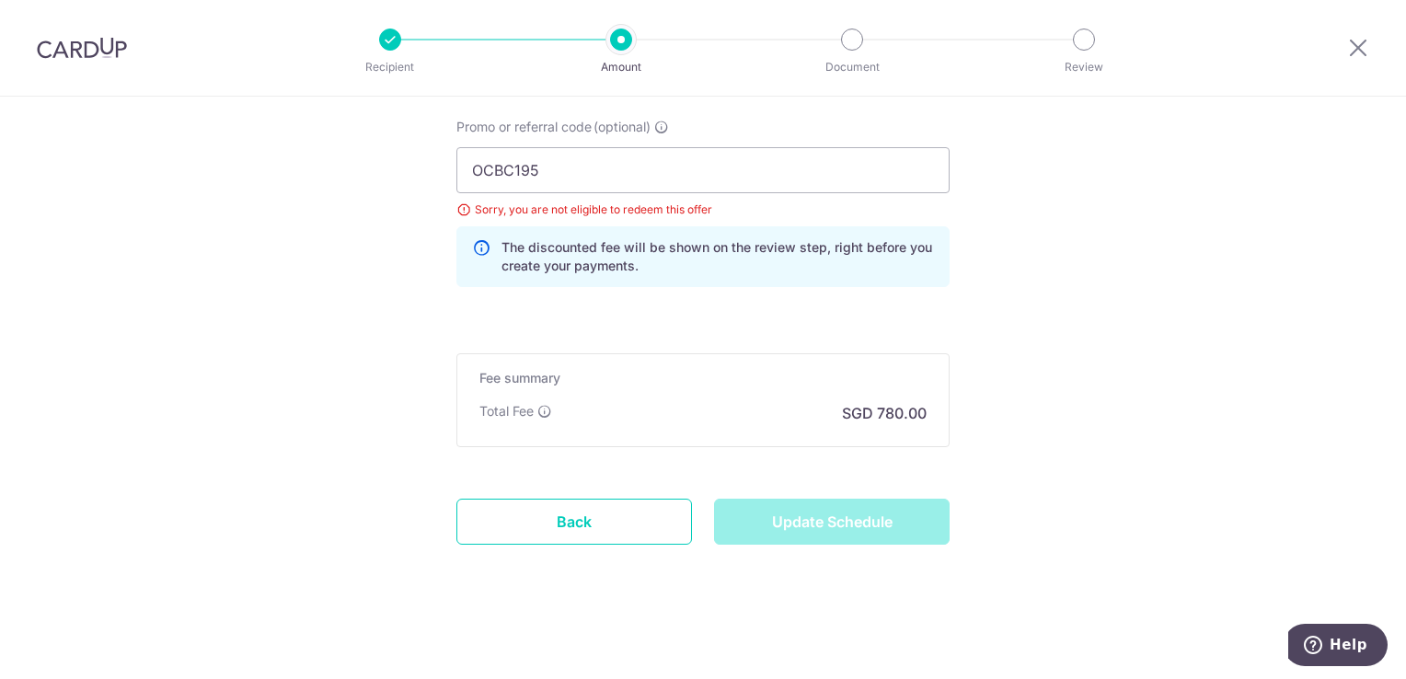
type input "Update Schedule"
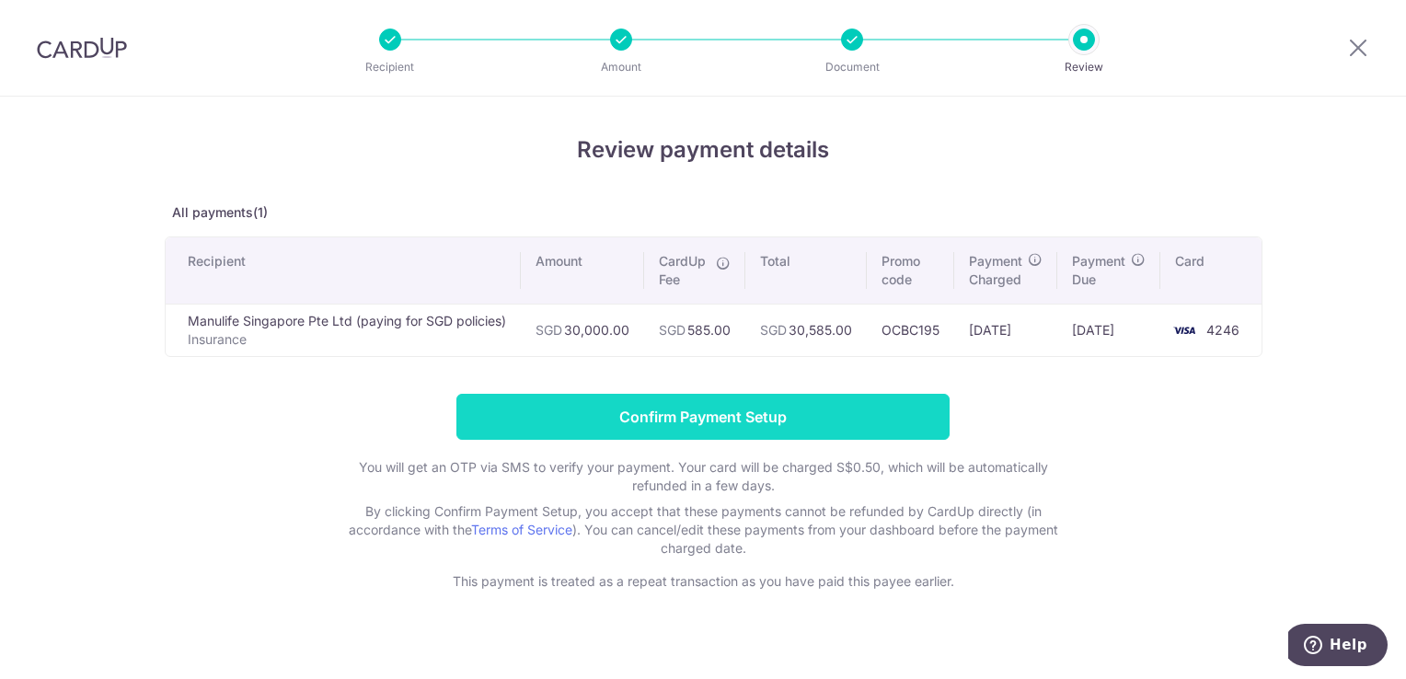
click at [752, 407] on input "Confirm Payment Setup" at bounding box center [702, 417] width 493 height 46
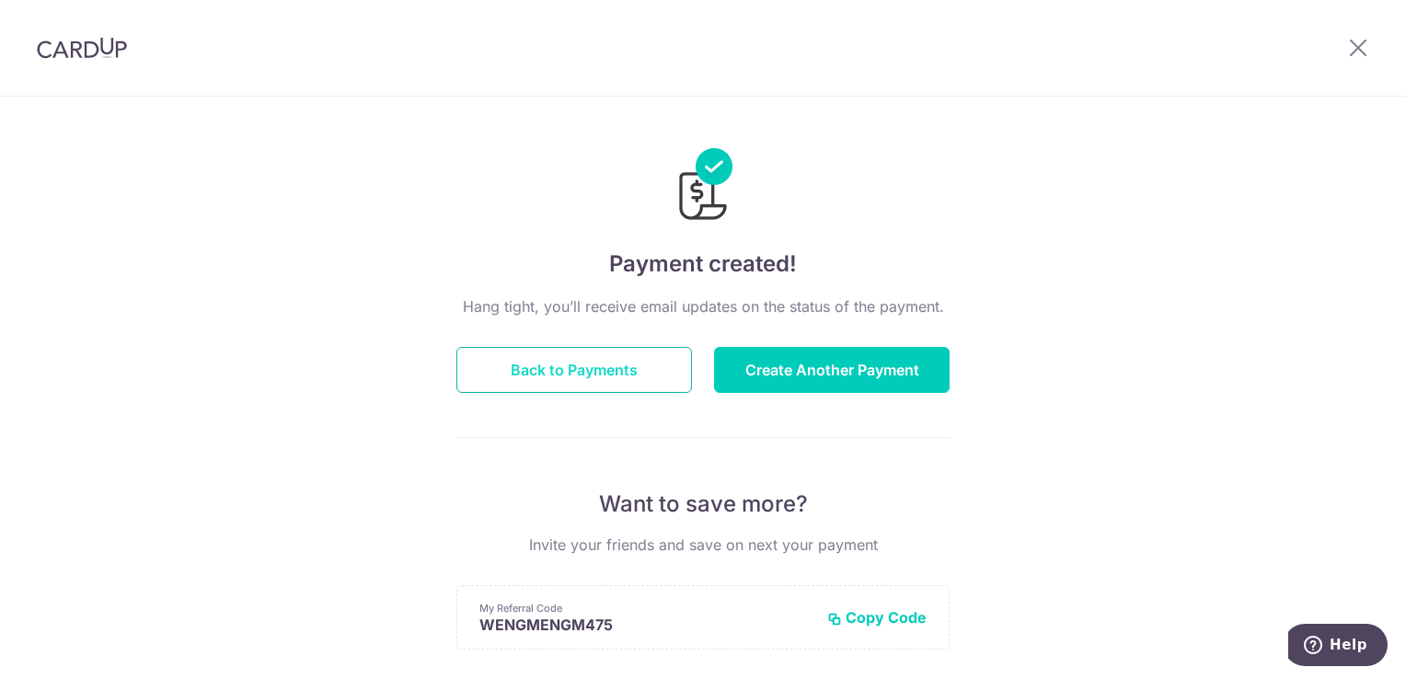
click at [577, 363] on button "Back to Payments" at bounding box center [574, 370] width 236 height 46
